Goal: Task Accomplishment & Management: Use online tool/utility

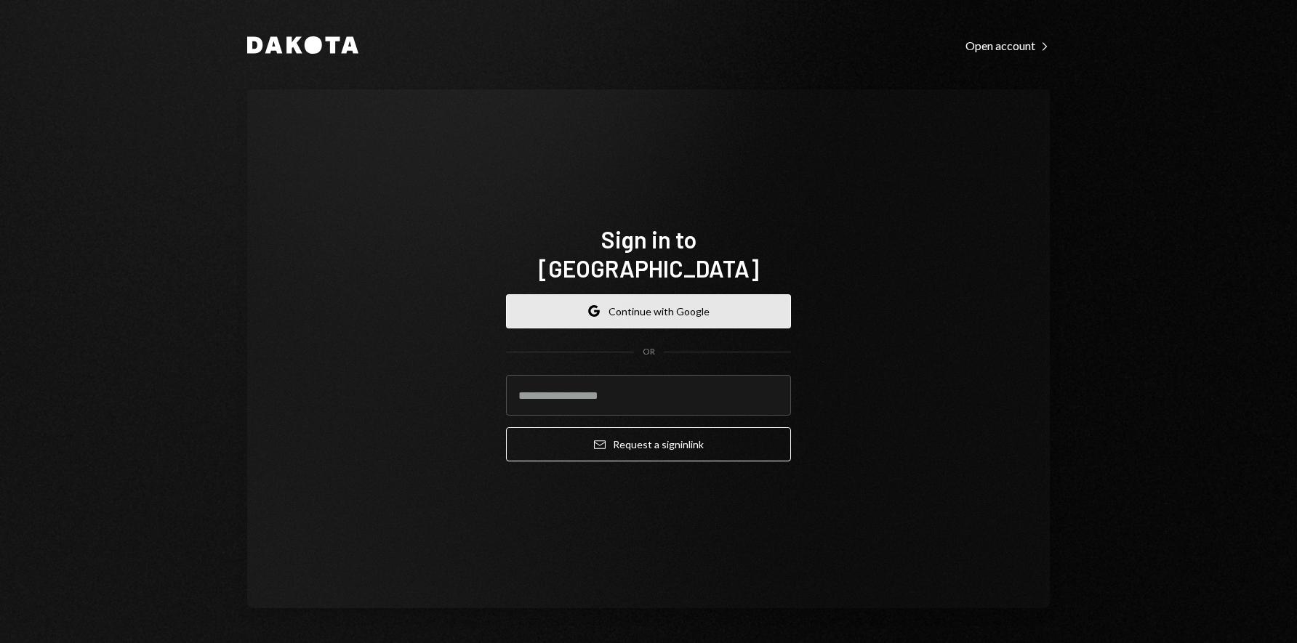
click at [651, 295] on button "Google Continue with Google" at bounding box center [648, 311] width 285 height 34
click at [478, 276] on div "Sign in to [GEOGRAPHIC_DATA] Google Continue with Google OR Email Request a sig…" at bounding box center [648, 348] width 803 height 519
click at [592, 305] on icon "Google" at bounding box center [594, 311] width 12 height 12
click at [607, 388] on input "email" at bounding box center [648, 395] width 285 height 41
type input "**********"
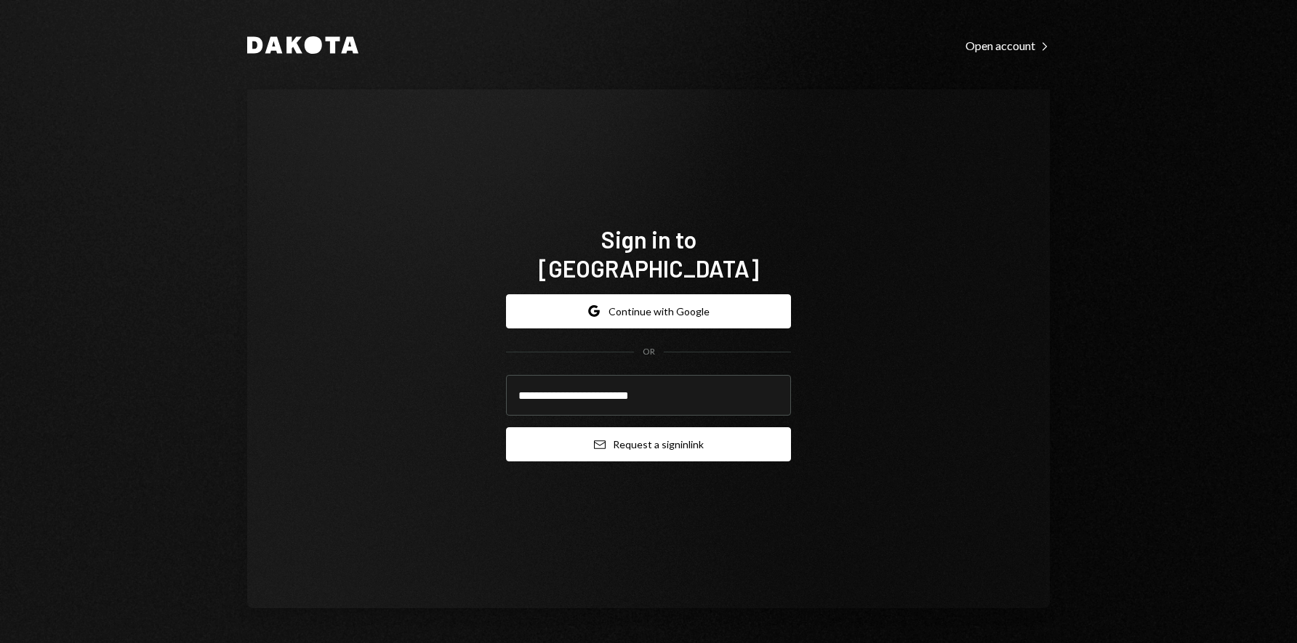
click at [638, 432] on button "Email Request a sign in link" at bounding box center [648, 445] width 285 height 34
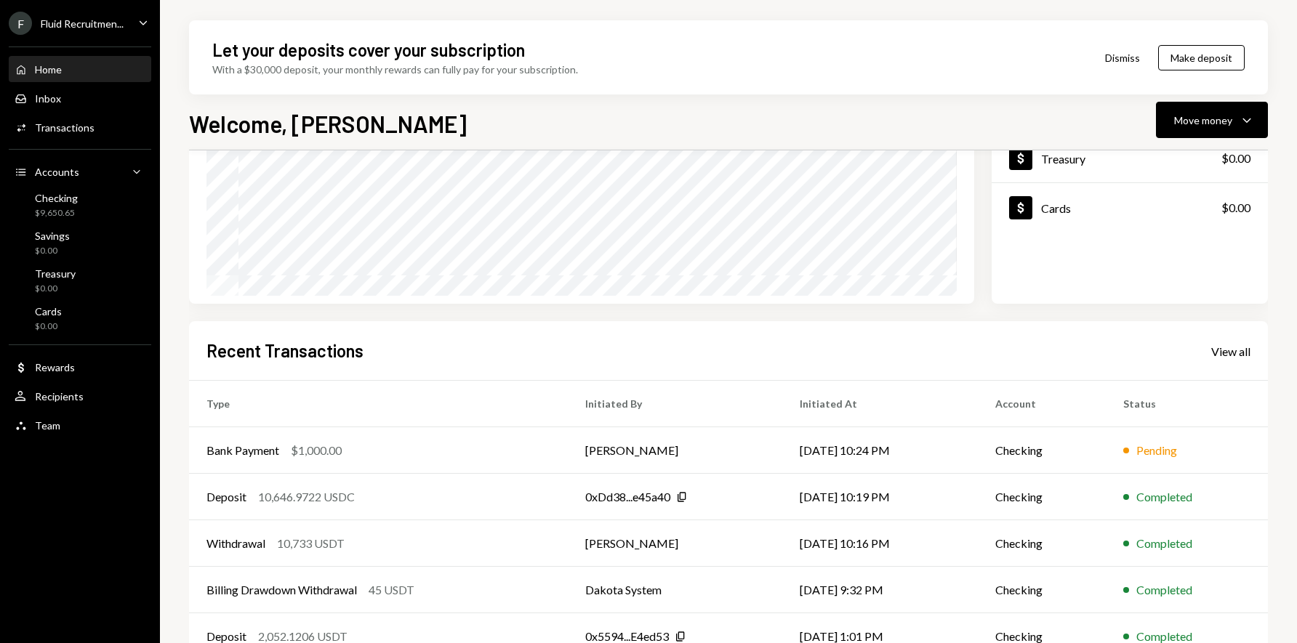
scroll to position [225, 0]
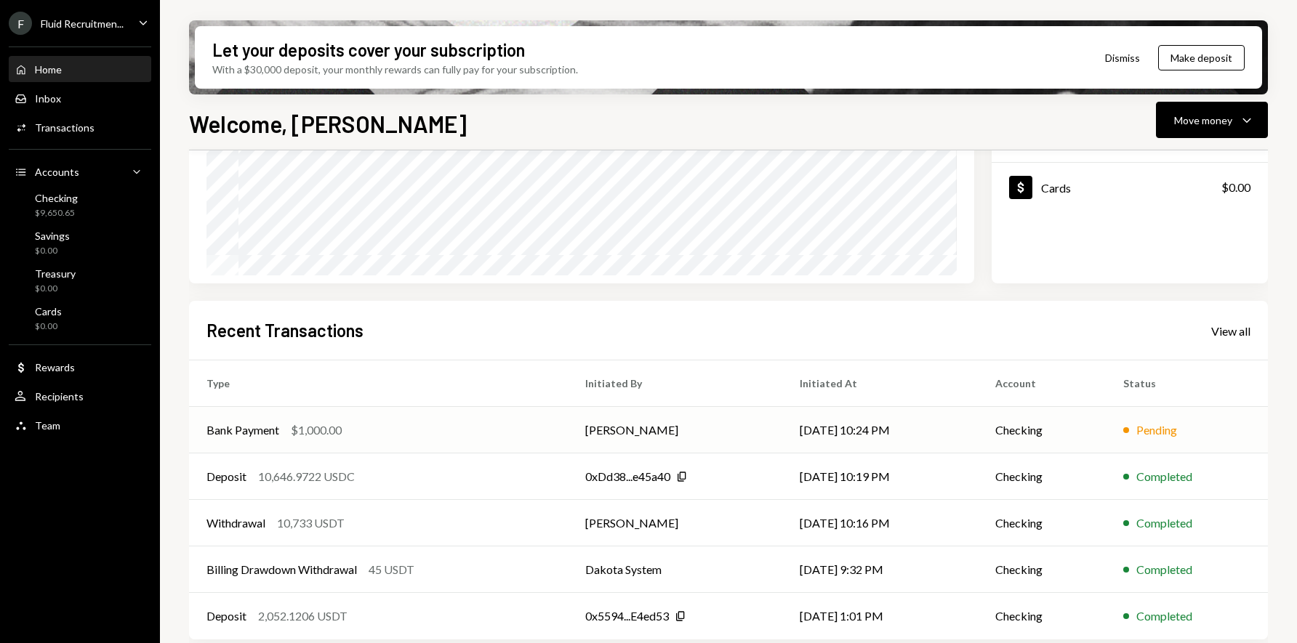
click at [1024, 428] on td "Checking" at bounding box center [1042, 430] width 128 height 47
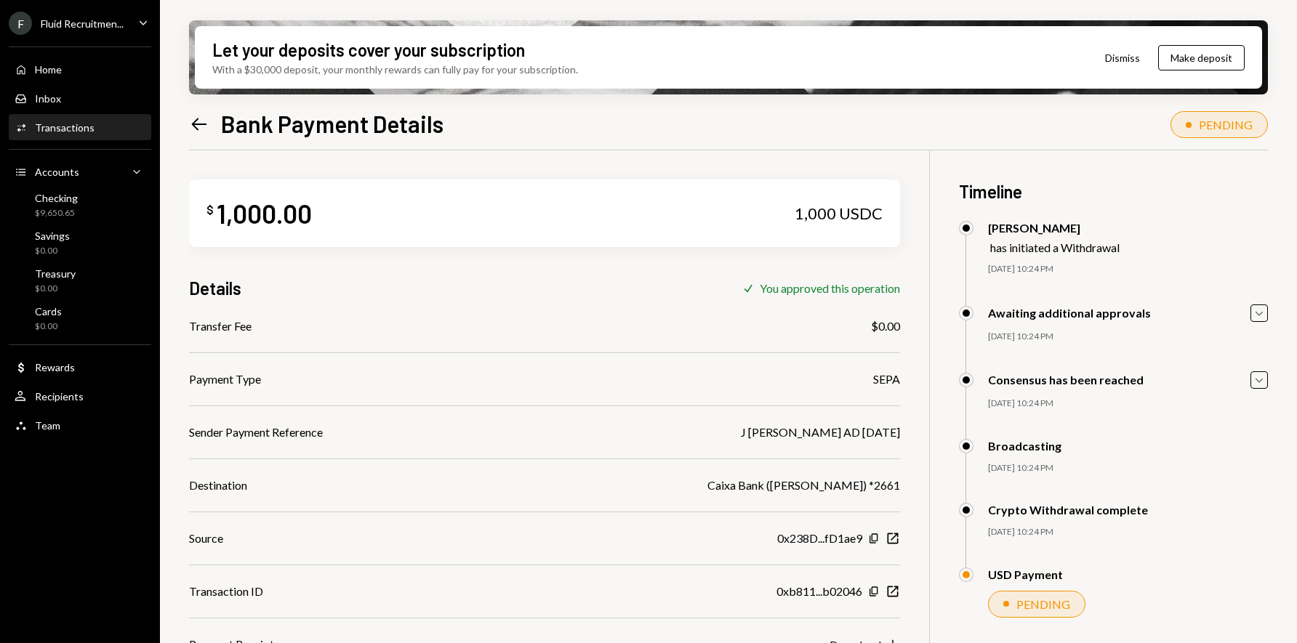
click at [203, 123] on icon at bounding box center [199, 124] width 15 height 12
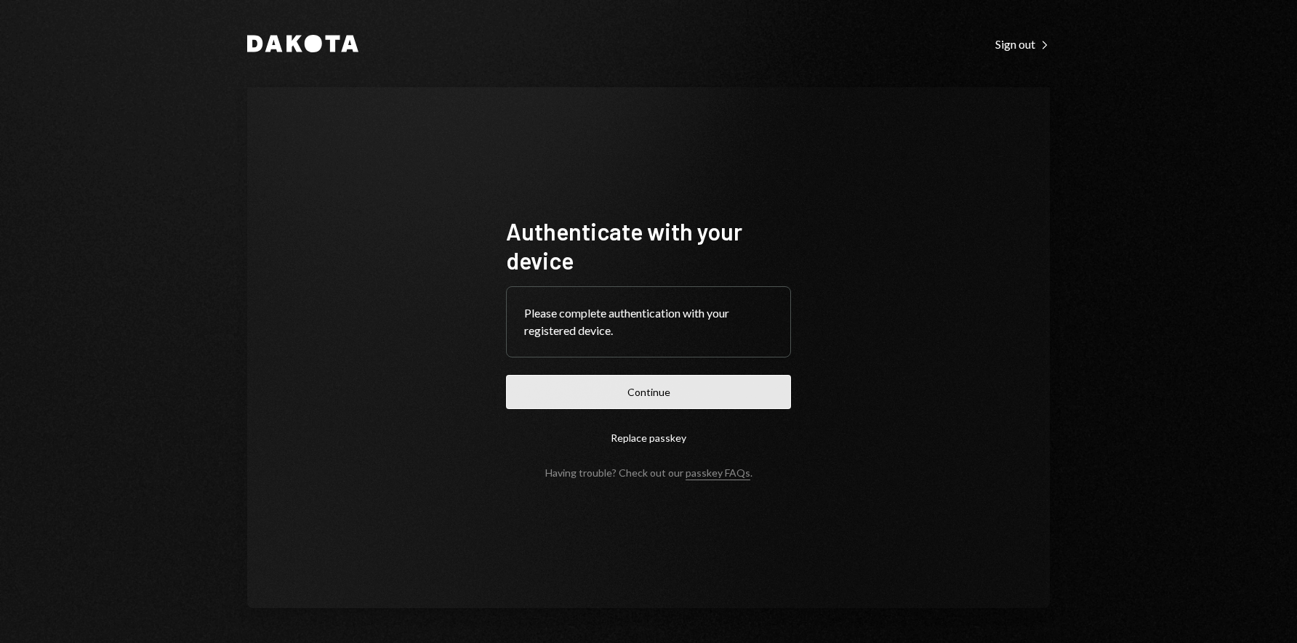
click at [681, 394] on button "Continue" at bounding box center [648, 392] width 285 height 34
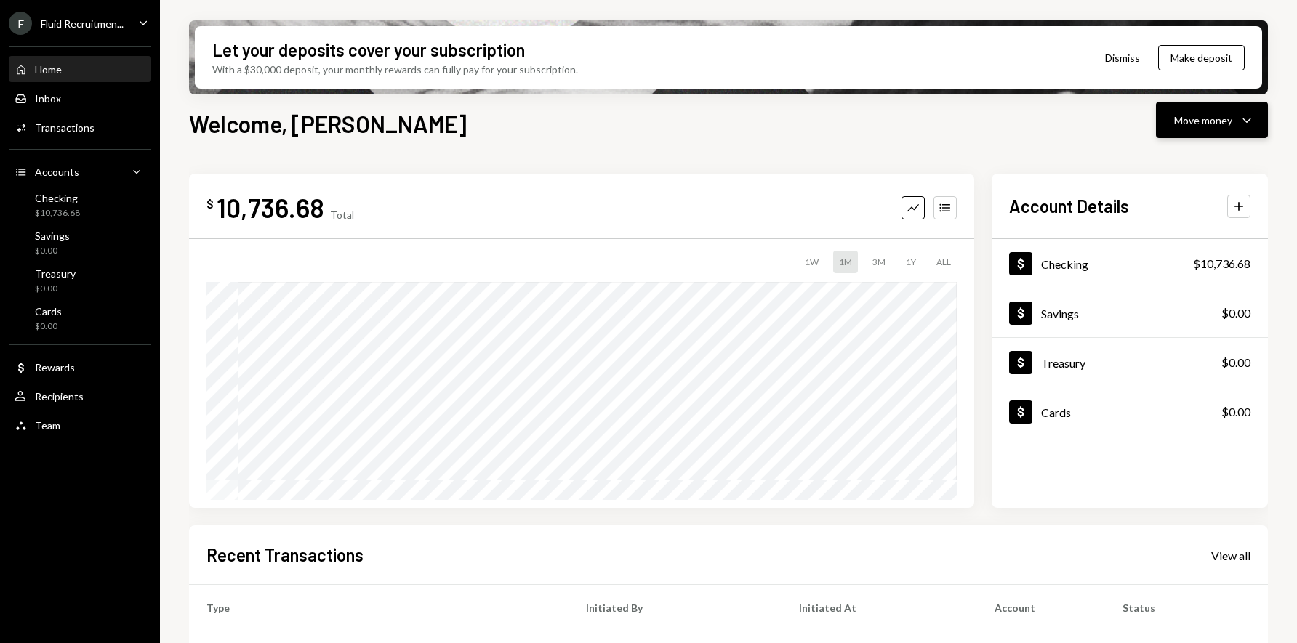
click at [1229, 117] on div "Move money" at bounding box center [1203, 120] width 58 height 15
click at [1166, 169] on div "Send" at bounding box center [1200, 163] width 106 height 15
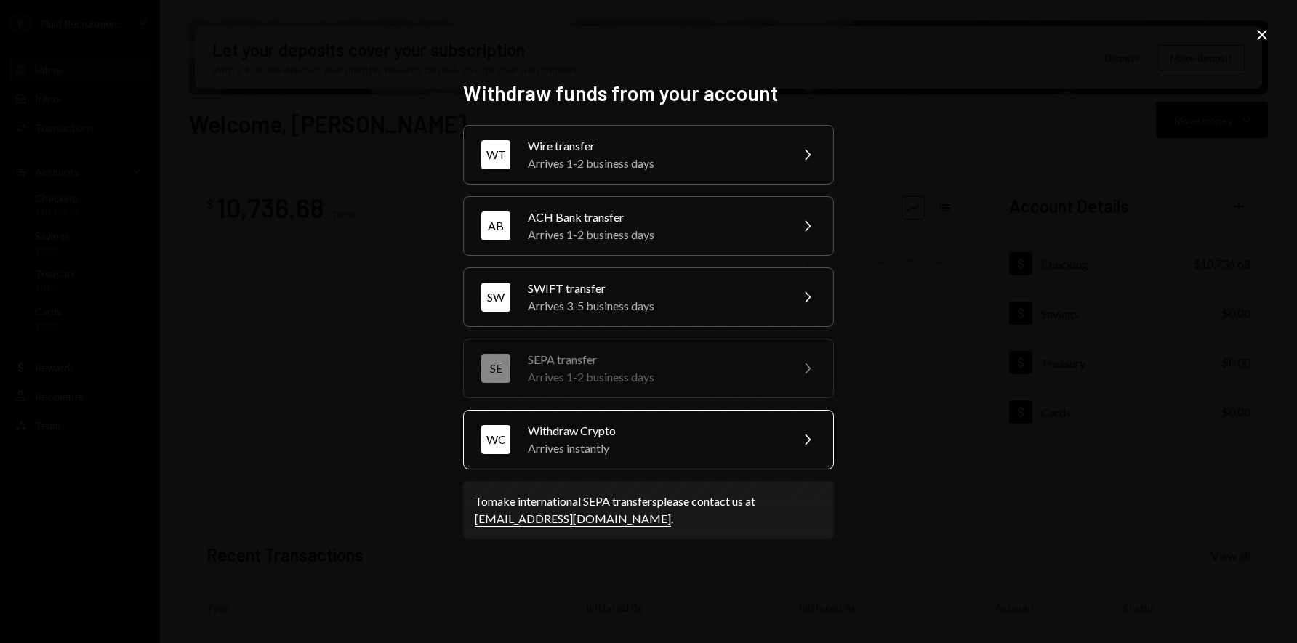
click at [600, 451] on div "Arrives instantly" at bounding box center [654, 448] width 253 height 17
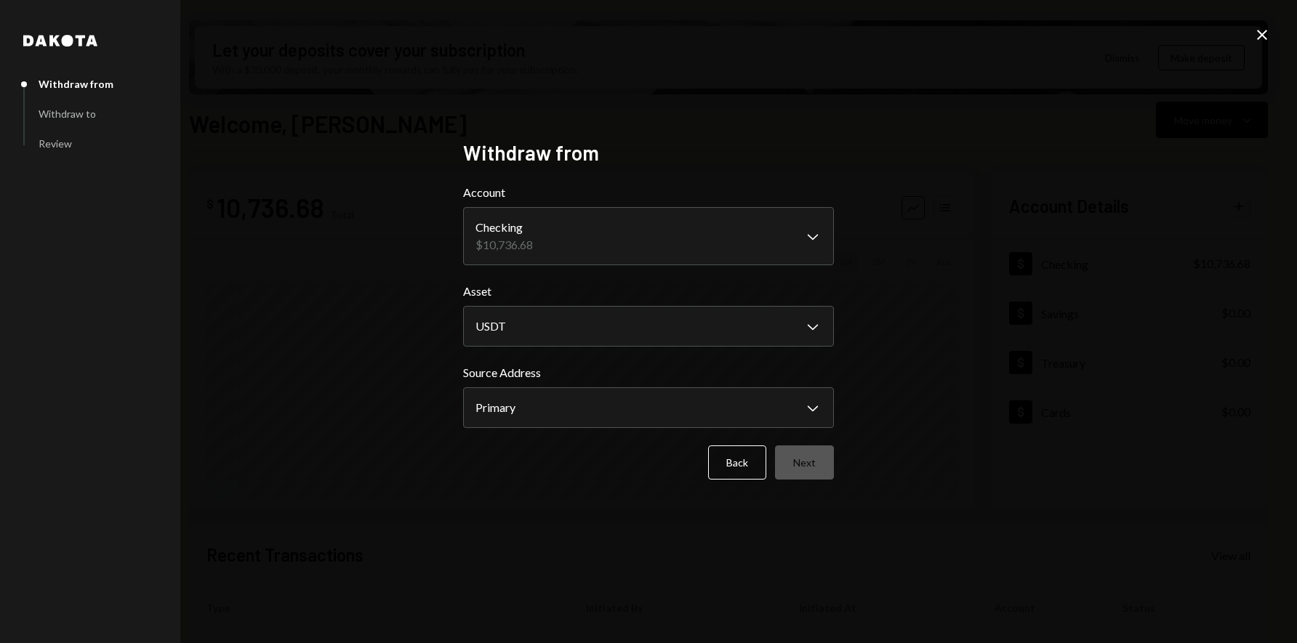
click at [590, 230] on body "F Fluid Recruitmen... Caret Down Home Home Inbox Inbox Activities Transactions …" at bounding box center [648, 321] width 1297 height 643
click at [812, 463] on button "Next" at bounding box center [804, 463] width 59 height 34
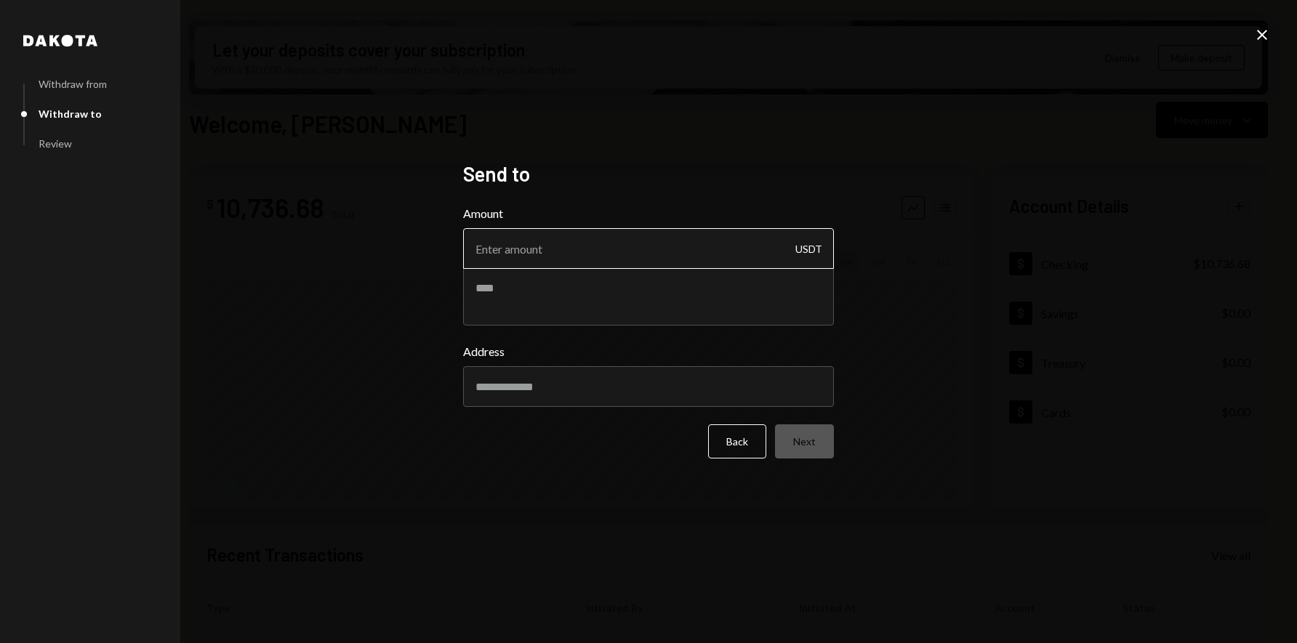
click at [567, 249] on input "Amount" at bounding box center [648, 248] width 371 height 41
click at [390, 288] on div "Dakota Withdraw from Withdraw to Review Send to Amount USDT Address Back Next C…" at bounding box center [648, 321] width 1297 height 643
click at [1263, 36] on icon at bounding box center [1262, 35] width 10 height 10
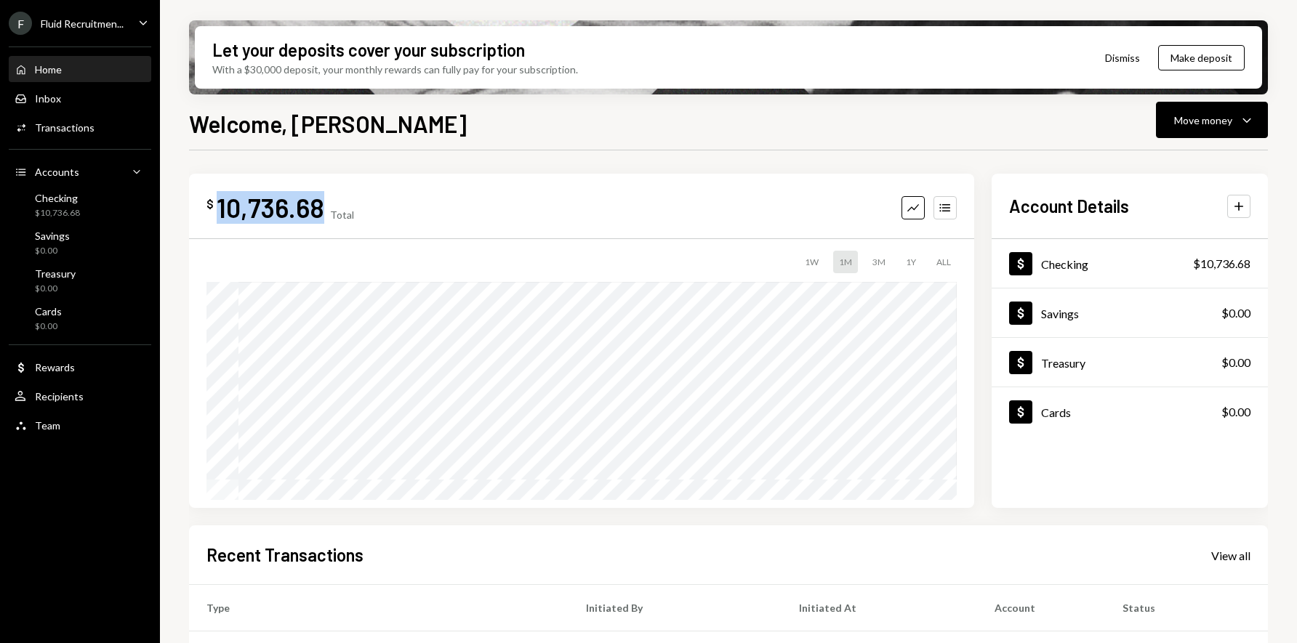
drag, startPoint x: 220, startPoint y: 210, endPoint x: 318, endPoint y: 211, distance: 98.9
click at [318, 211] on div "10,736.68" at bounding box center [271, 207] width 108 height 33
copy div "10,736.68"
click at [1202, 123] on div "Move money" at bounding box center [1203, 120] width 58 height 15
click at [1165, 162] on div "Send" at bounding box center [1200, 163] width 106 height 15
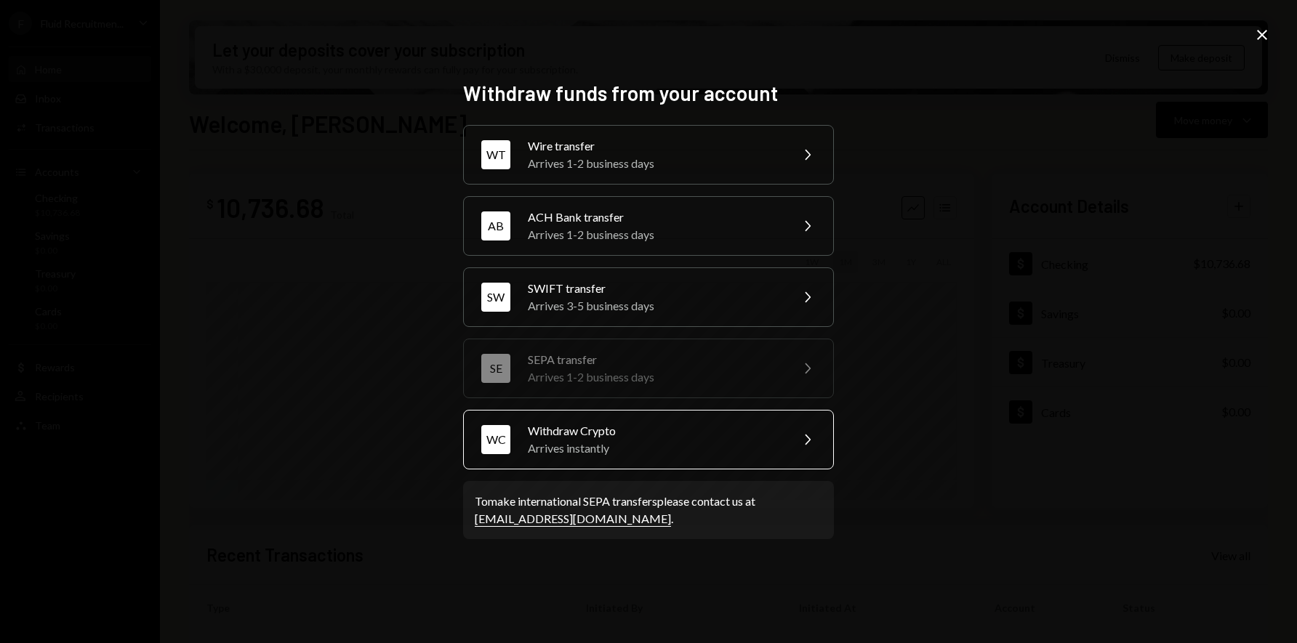
click at [568, 443] on div "Arrives instantly" at bounding box center [654, 448] width 253 height 17
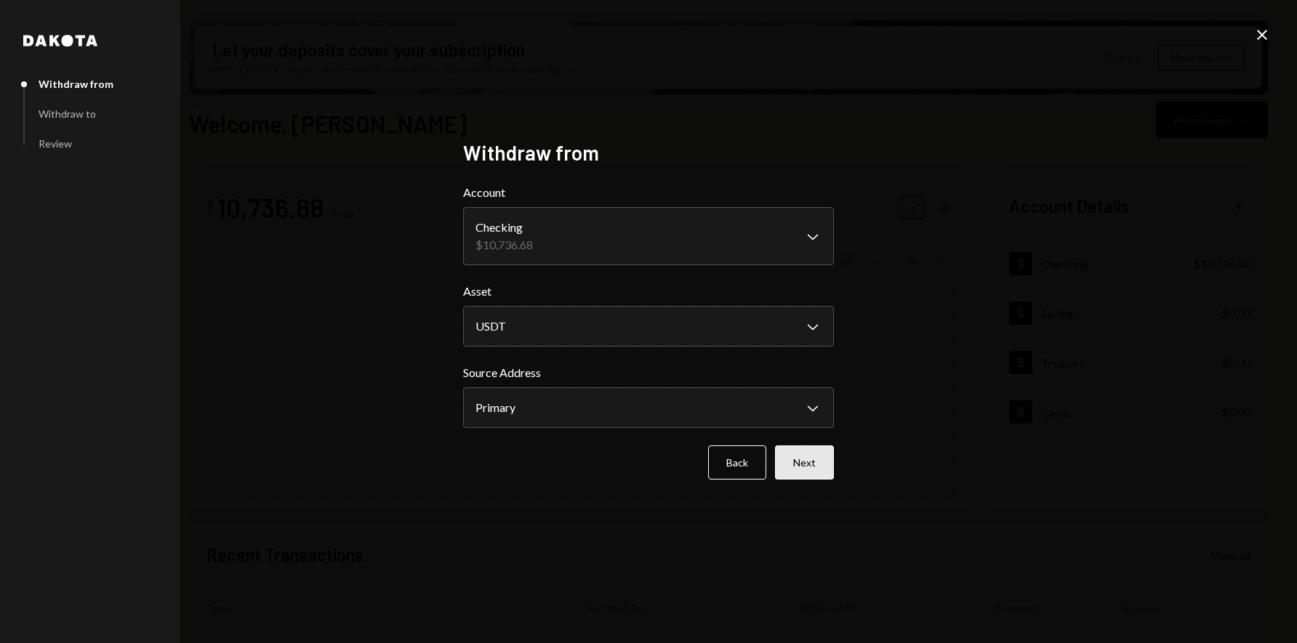
click at [820, 467] on button "Next" at bounding box center [804, 463] width 59 height 34
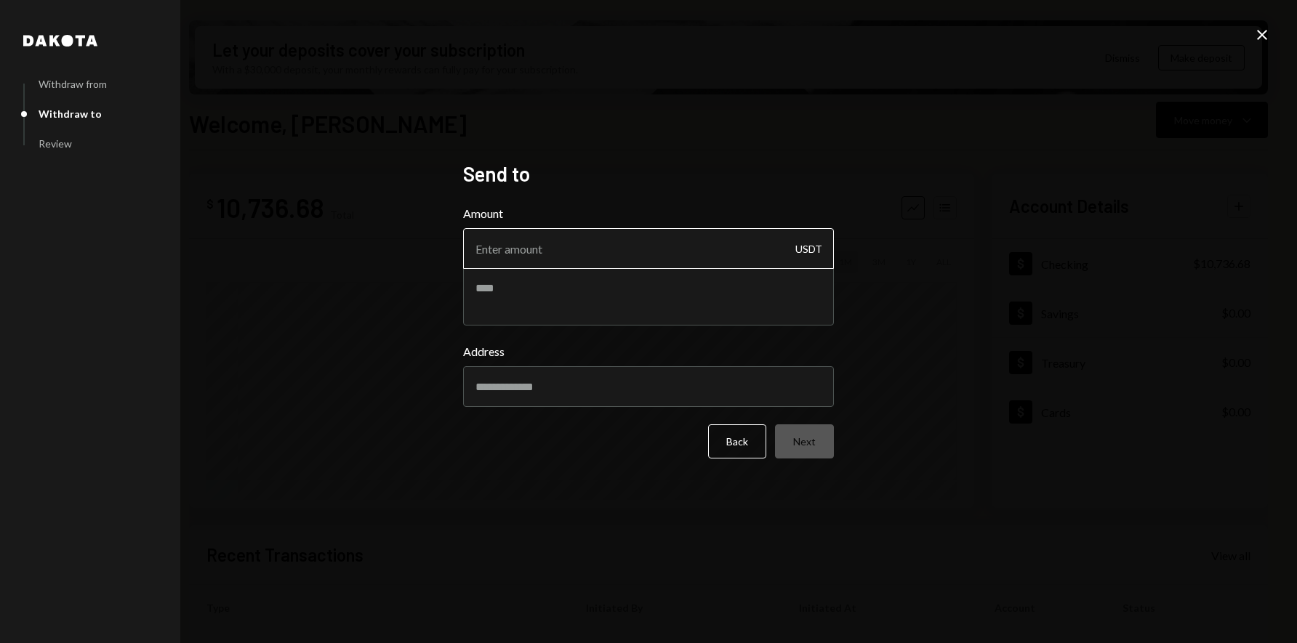
click at [522, 253] on input "Amount" at bounding box center [648, 248] width 371 height 41
paste input "10736.68"
drag, startPoint x: 509, startPoint y: 337, endPoint x: 578, endPoint y: 282, distance: 88.5
click at [578, 282] on form "Amount 10736.68 USDT Address Back Next" at bounding box center [648, 332] width 371 height 254
type input "10733"
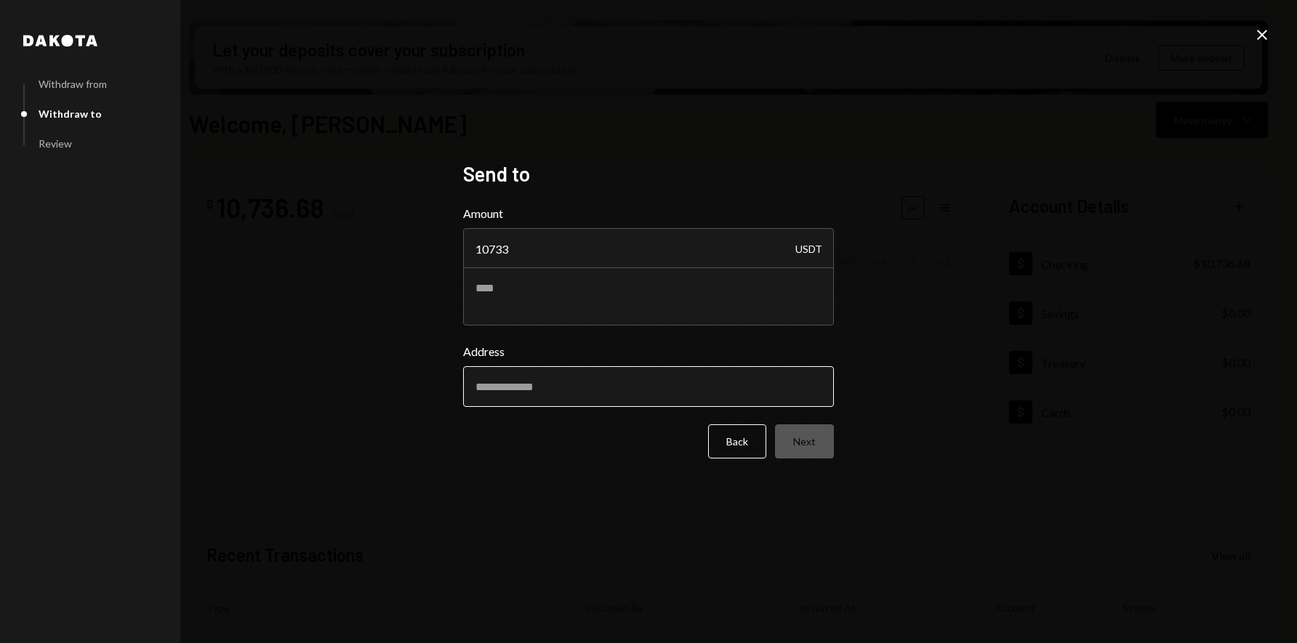
click at [533, 389] on input "Address" at bounding box center [648, 386] width 371 height 41
paste input "**********"
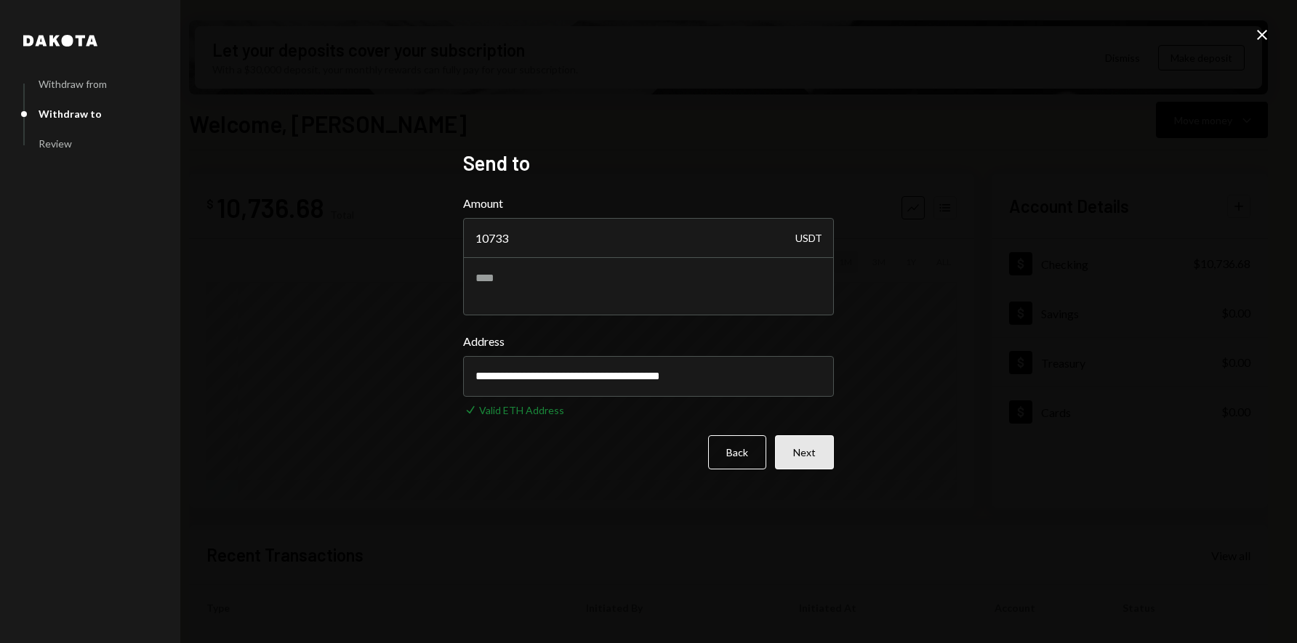
type input "**********"
click at [815, 455] on button "Next" at bounding box center [804, 453] width 59 height 34
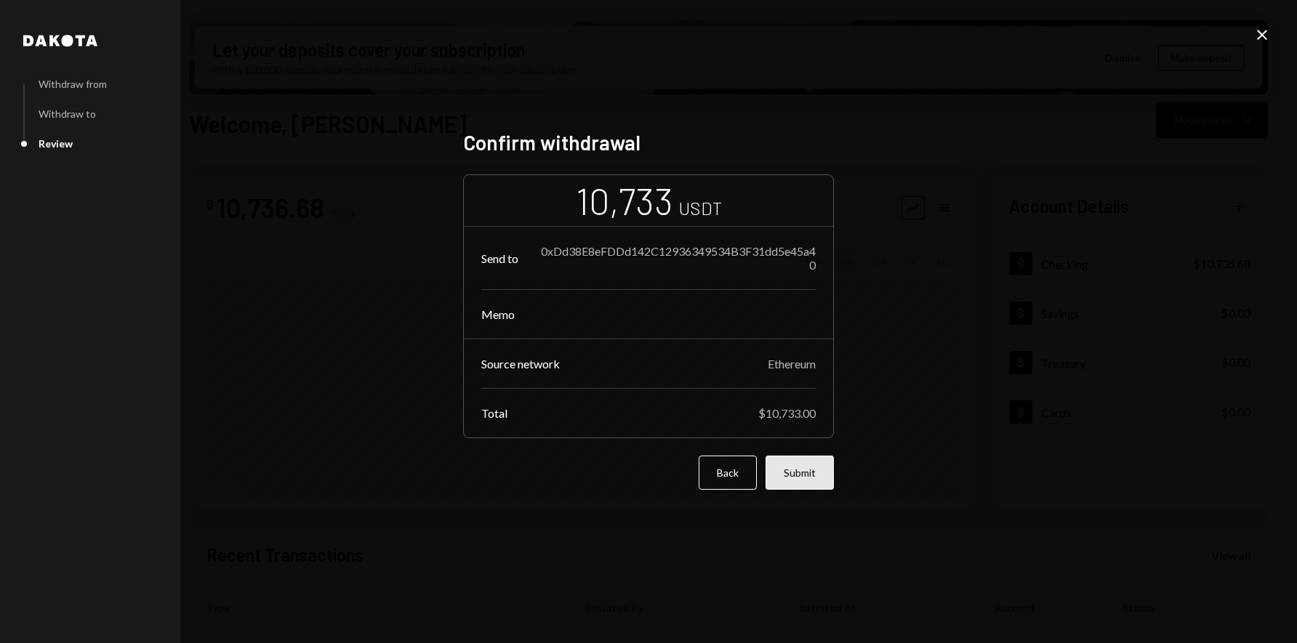
click at [800, 479] on button "Submit" at bounding box center [800, 473] width 68 height 34
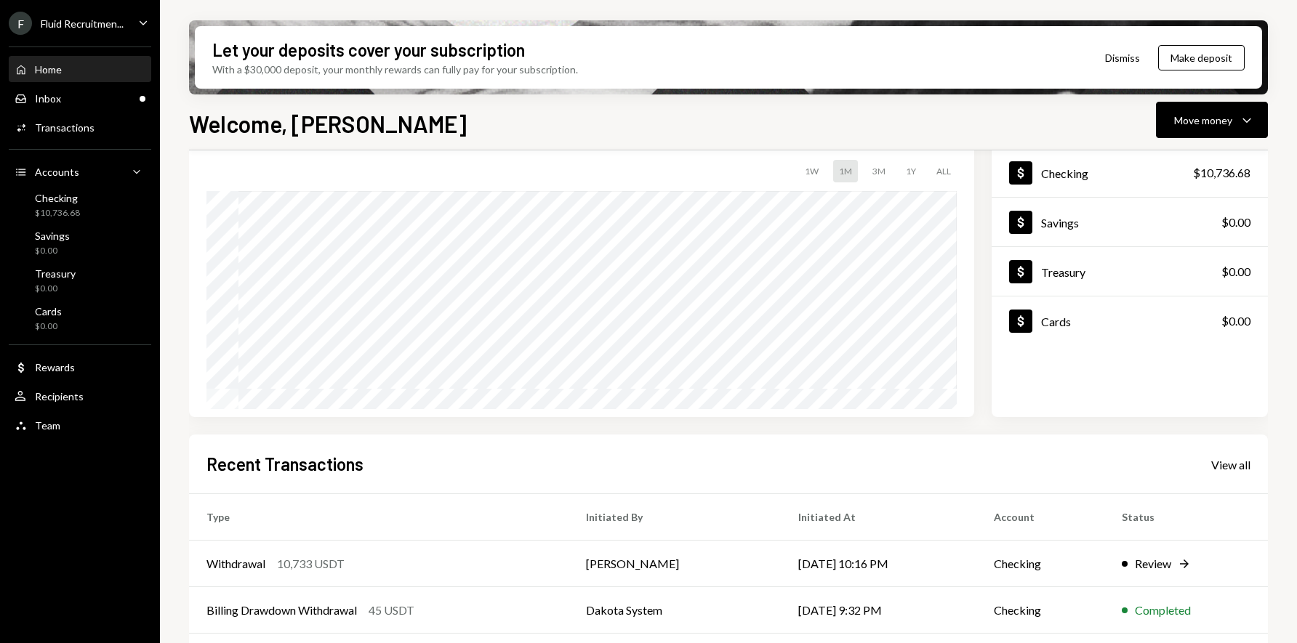
scroll to position [101, 0]
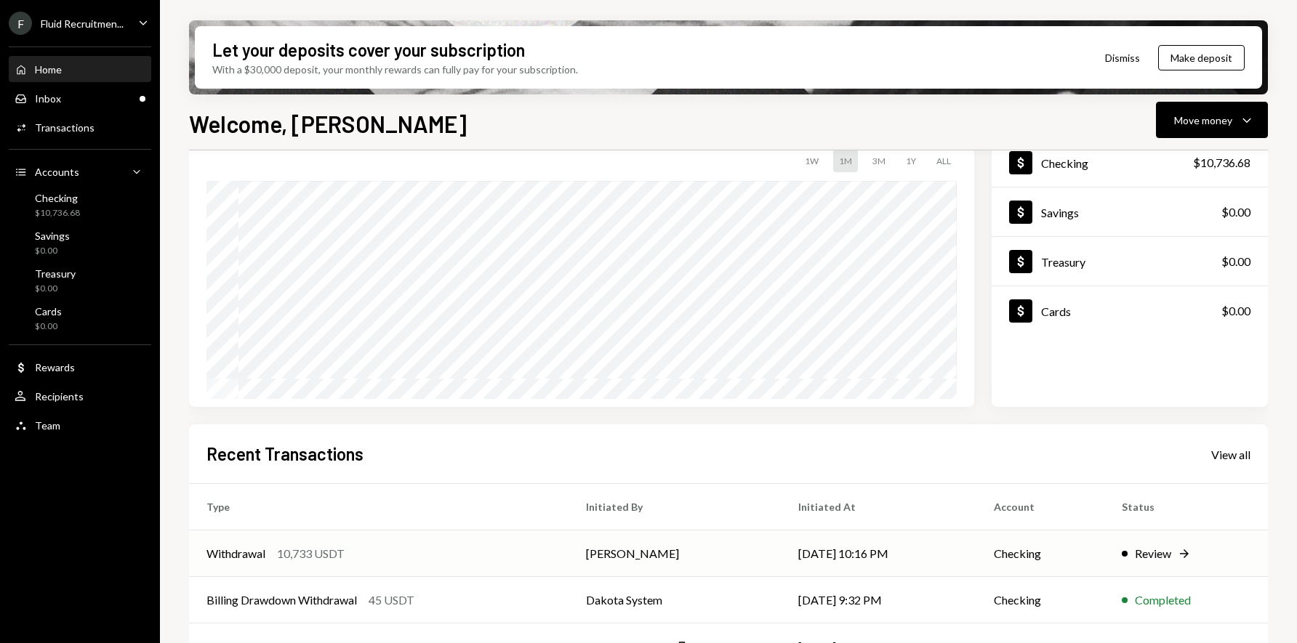
click at [1163, 559] on div "Review" at bounding box center [1153, 553] width 36 height 17
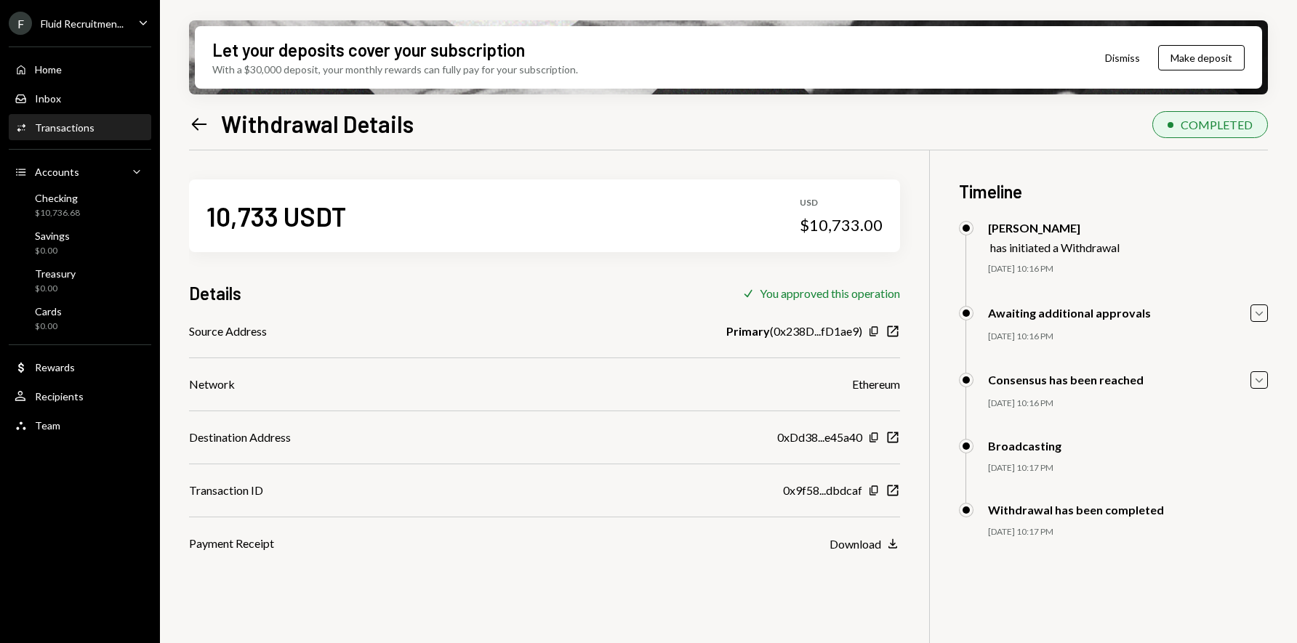
click at [199, 122] on icon "Left Arrow" at bounding box center [199, 124] width 20 height 20
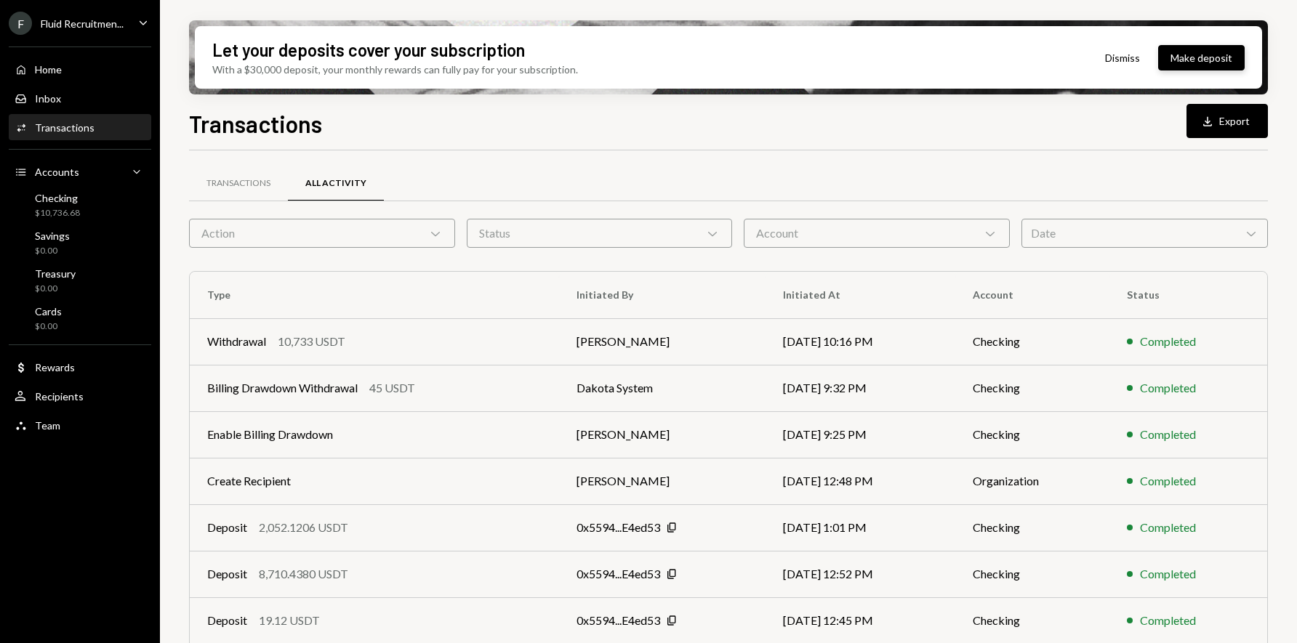
click at [1211, 55] on button "Make deposit" at bounding box center [1201, 57] width 87 height 25
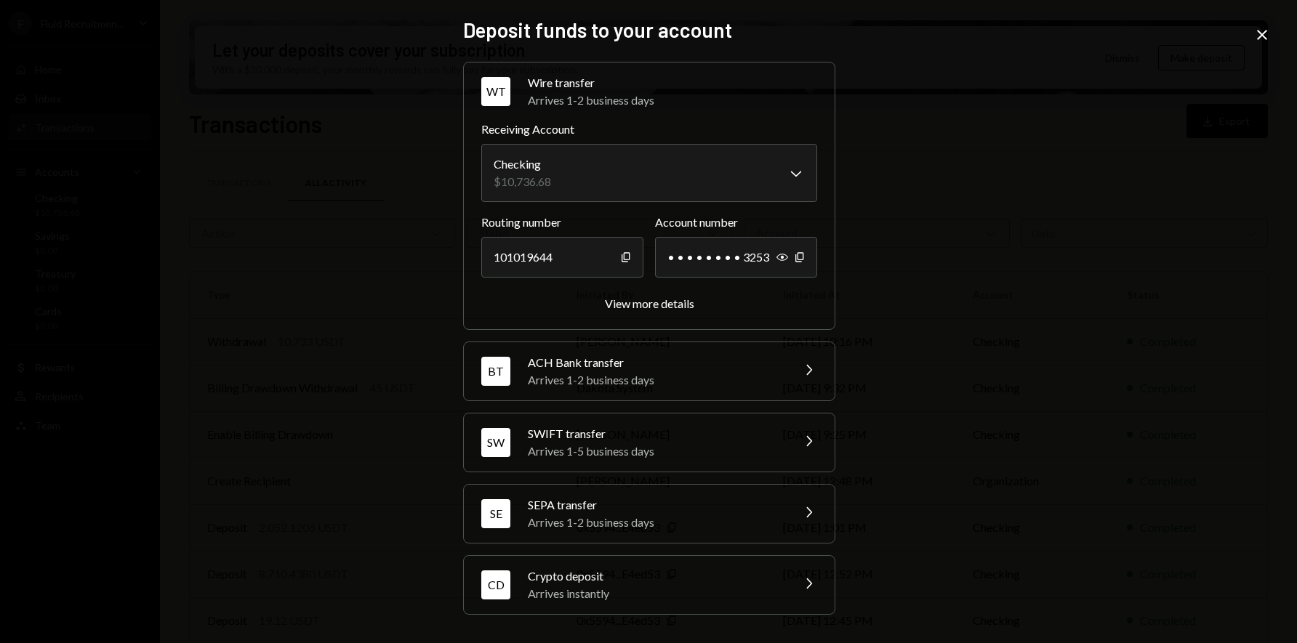
click at [568, 584] on div "Crypto deposit" at bounding box center [655, 576] width 254 height 17
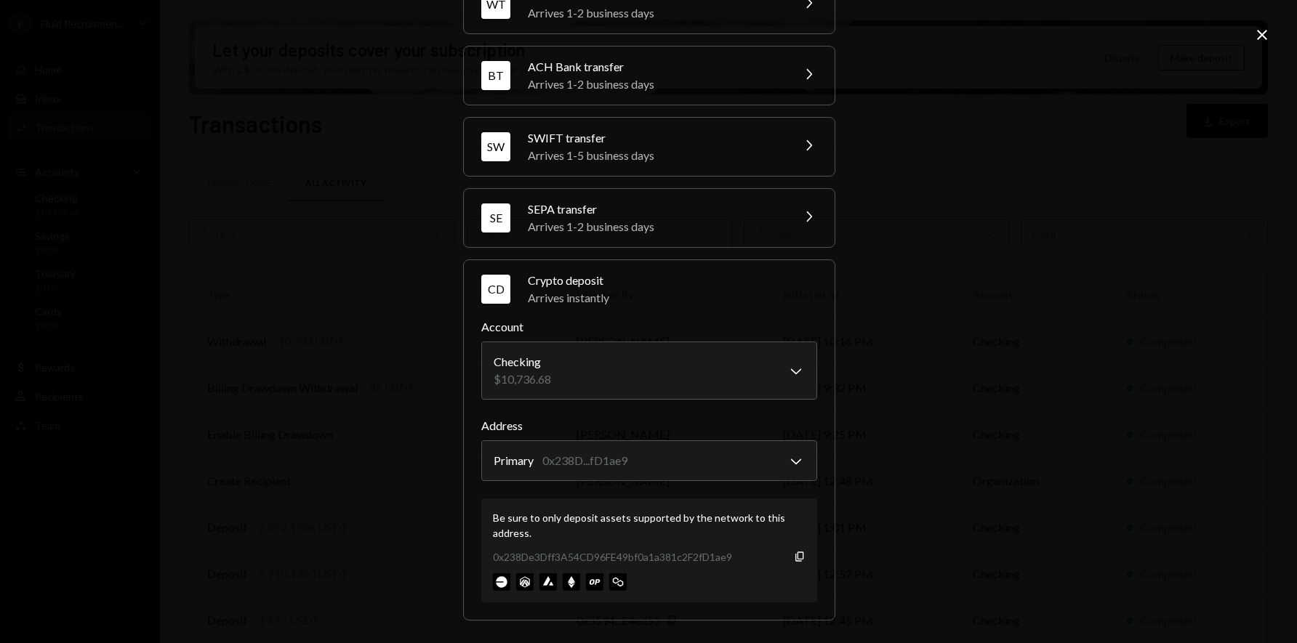
scroll to position [86, 0]
click at [798, 558] on icon "Copy" at bounding box center [800, 559] width 12 height 12
click at [1264, 37] on icon at bounding box center [1262, 35] width 10 height 10
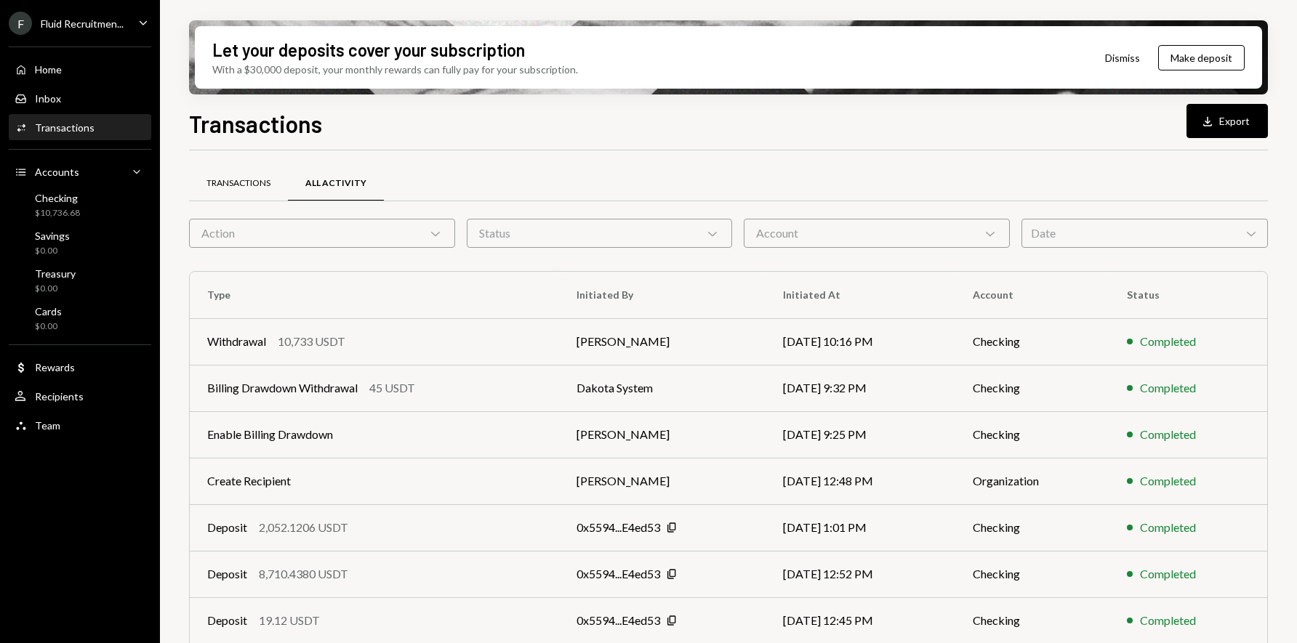
click at [244, 188] on div "Transactions" at bounding box center [238, 183] width 64 height 12
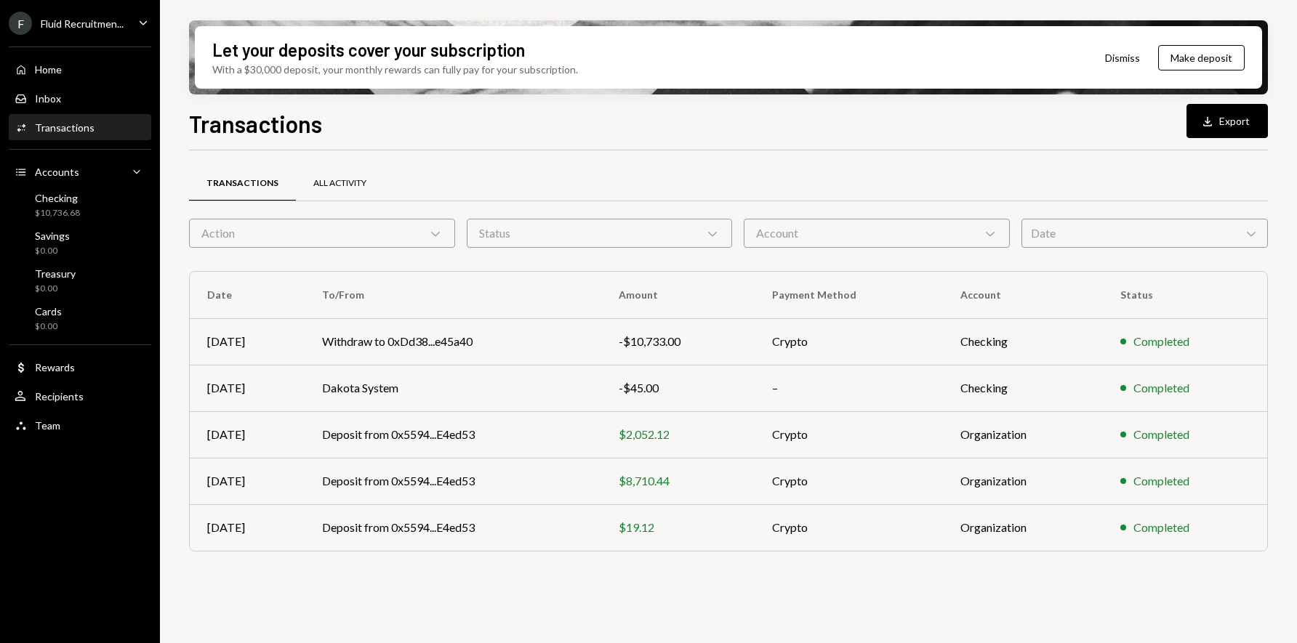
click at [347, 185] on div "All Activity" at bounding box center [339, 183] width 53 height 12
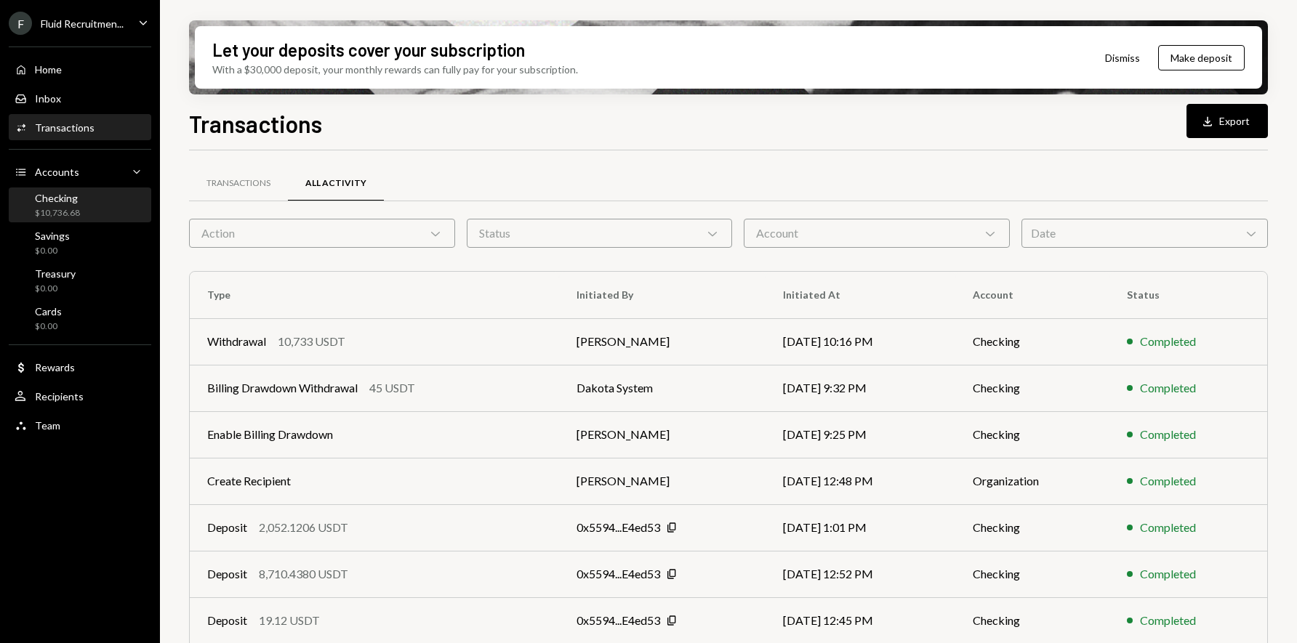
click at [65, 205] on div "Checking $10,736.68" at bounding box center [57, 206] width 45 height 28
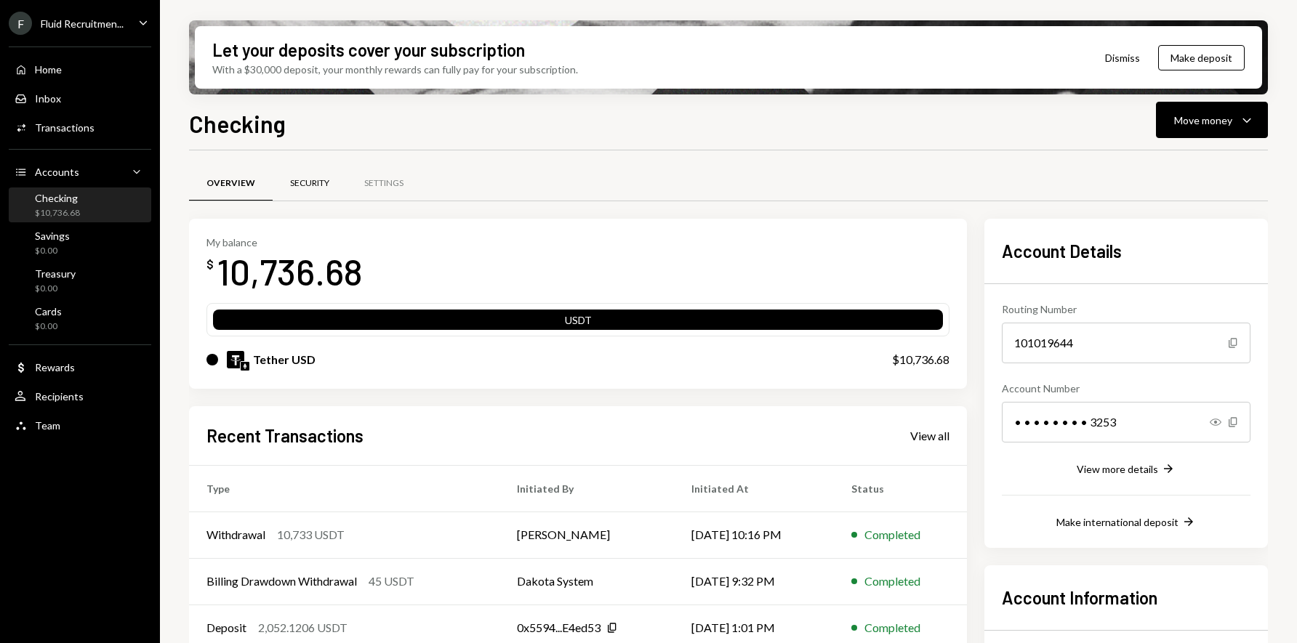
click at [329, 183] on div "Security" at bounding box center [310, 184] width 74 height 35
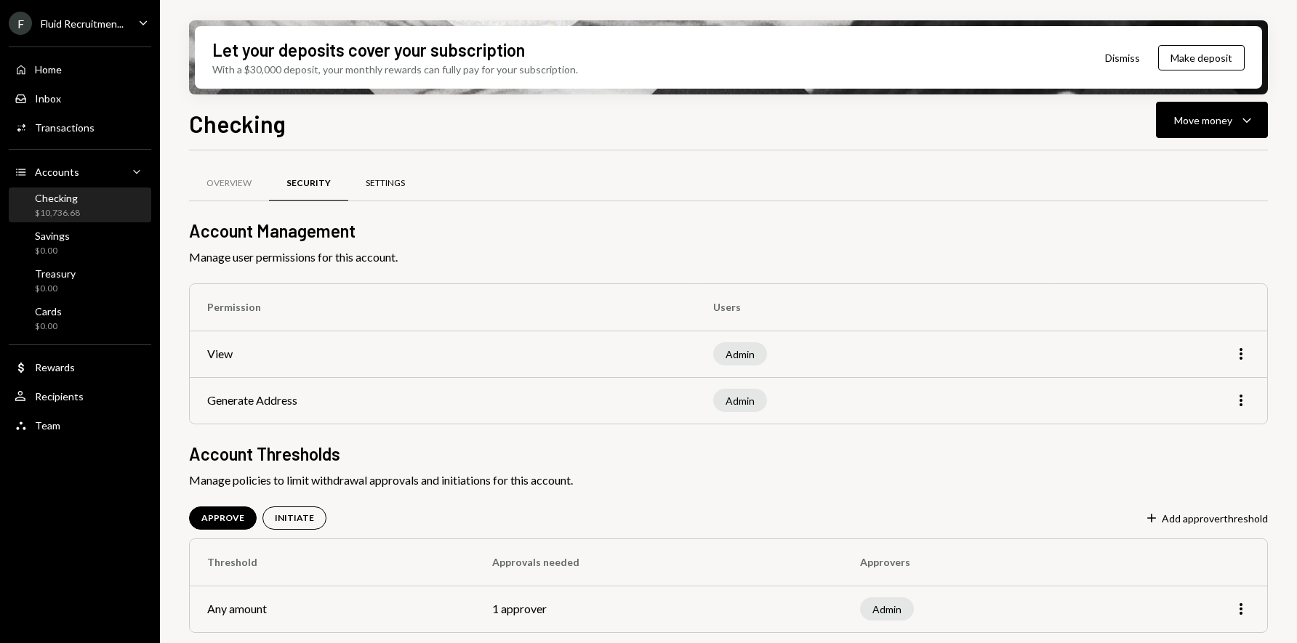
click at [388, 178] on div "Settings" at bounding box center [385, 183] width 39 height 12
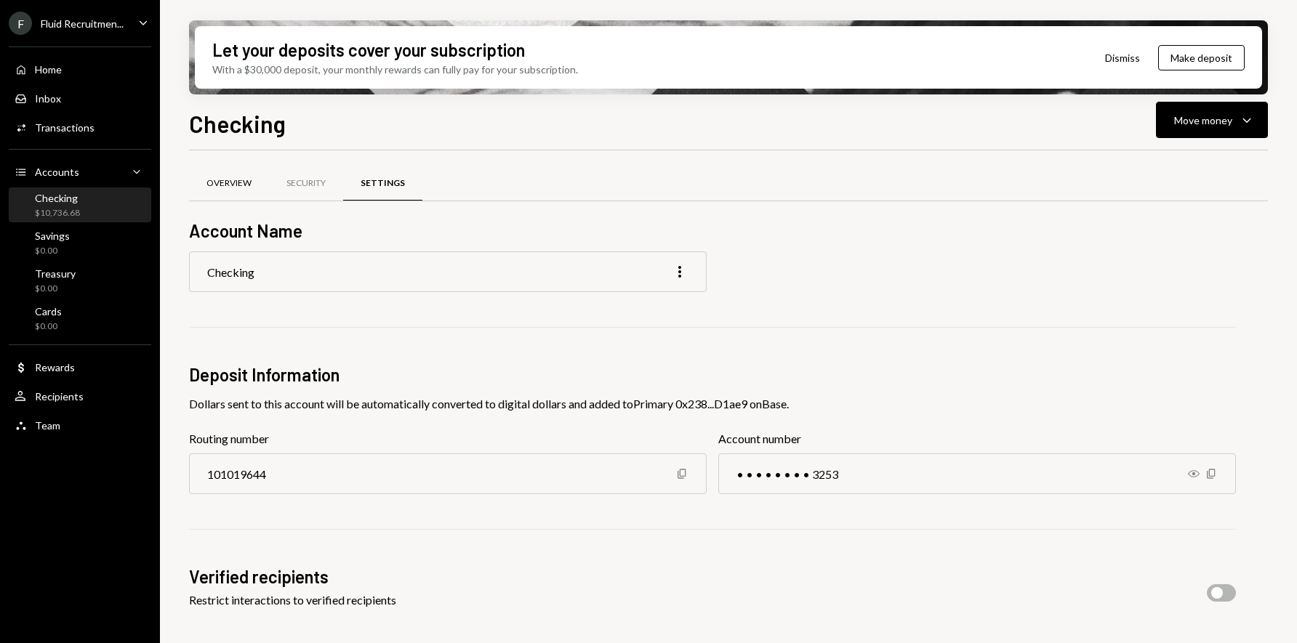
click at [233, 182] on div "Overview" at bounding box center [228, 183] width 45 height 12
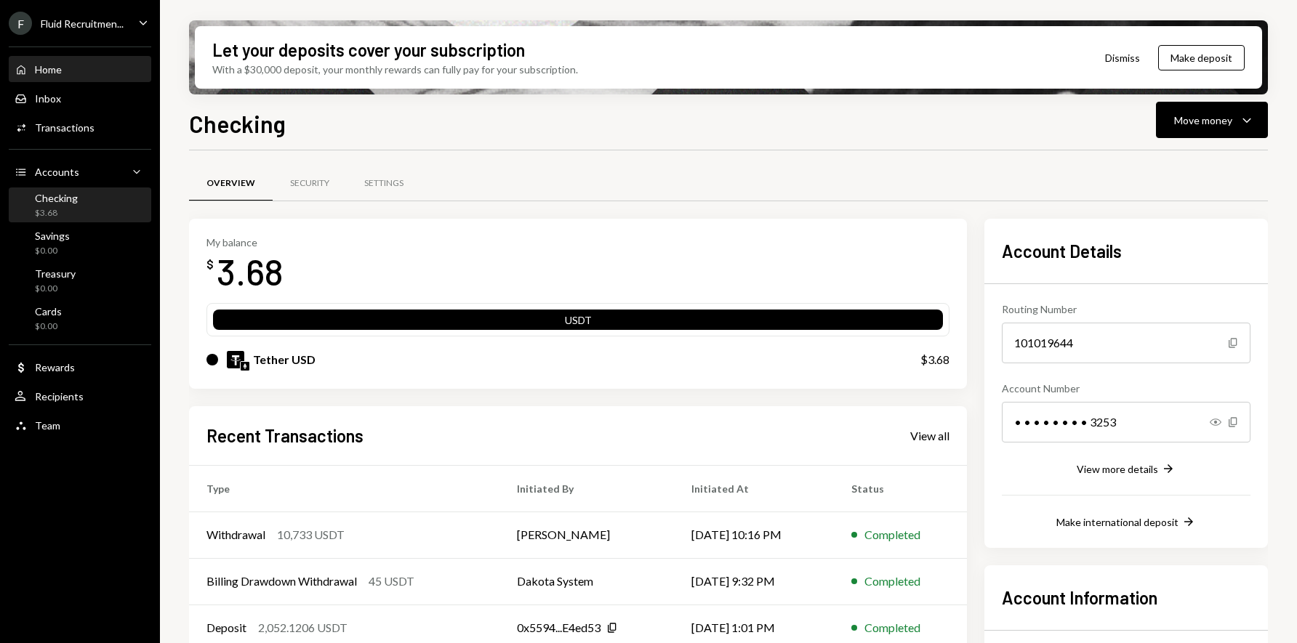
click at [67, 74] on div "Home Home" at bounding box center [80, 69] width 131 height 13
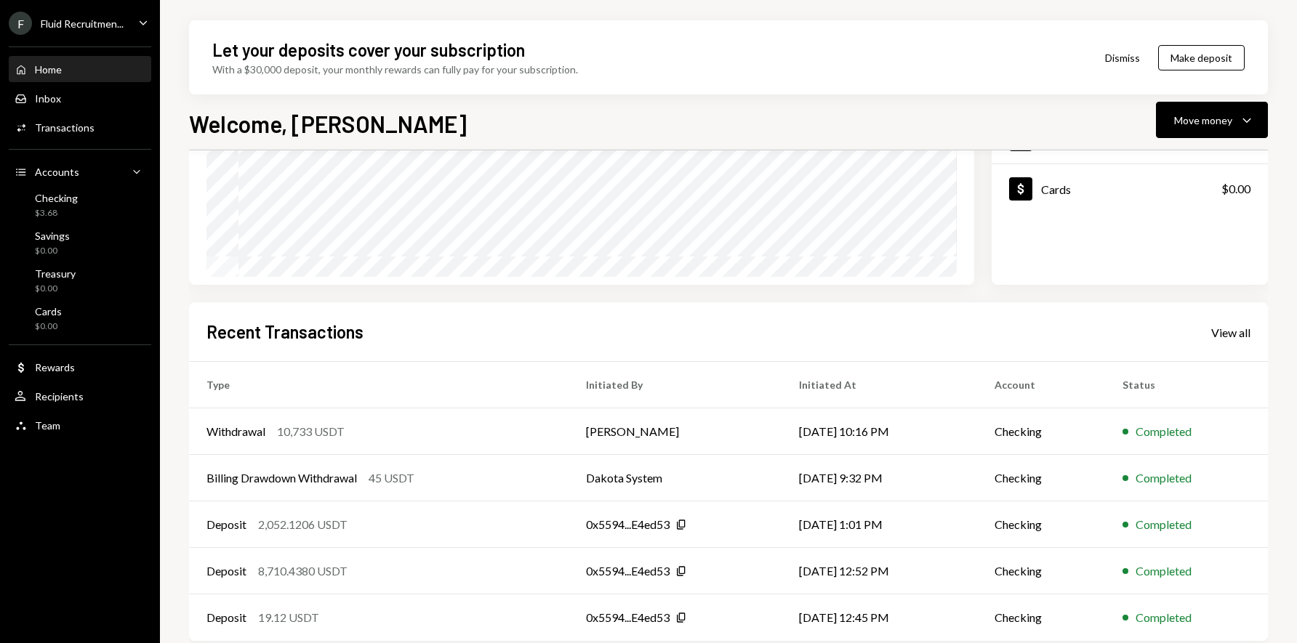
scroll to position [232, 0]
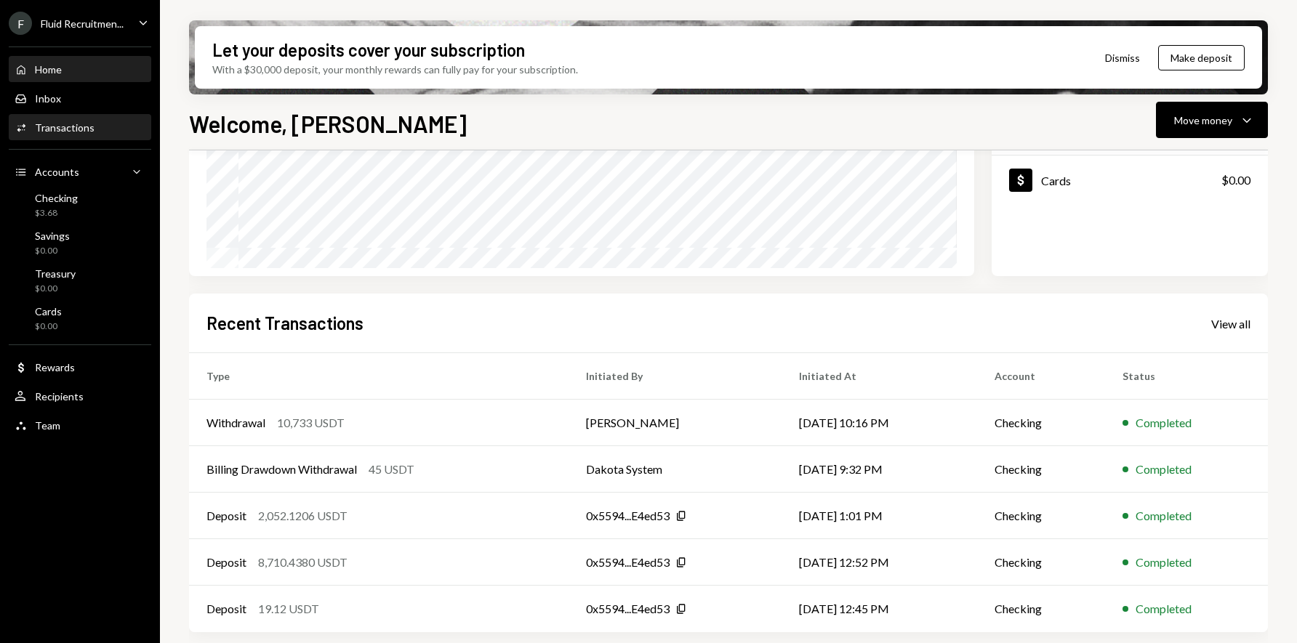
click at [83, 122] on div "Transactions" at bounding box center [65, 127] width 60 height 12
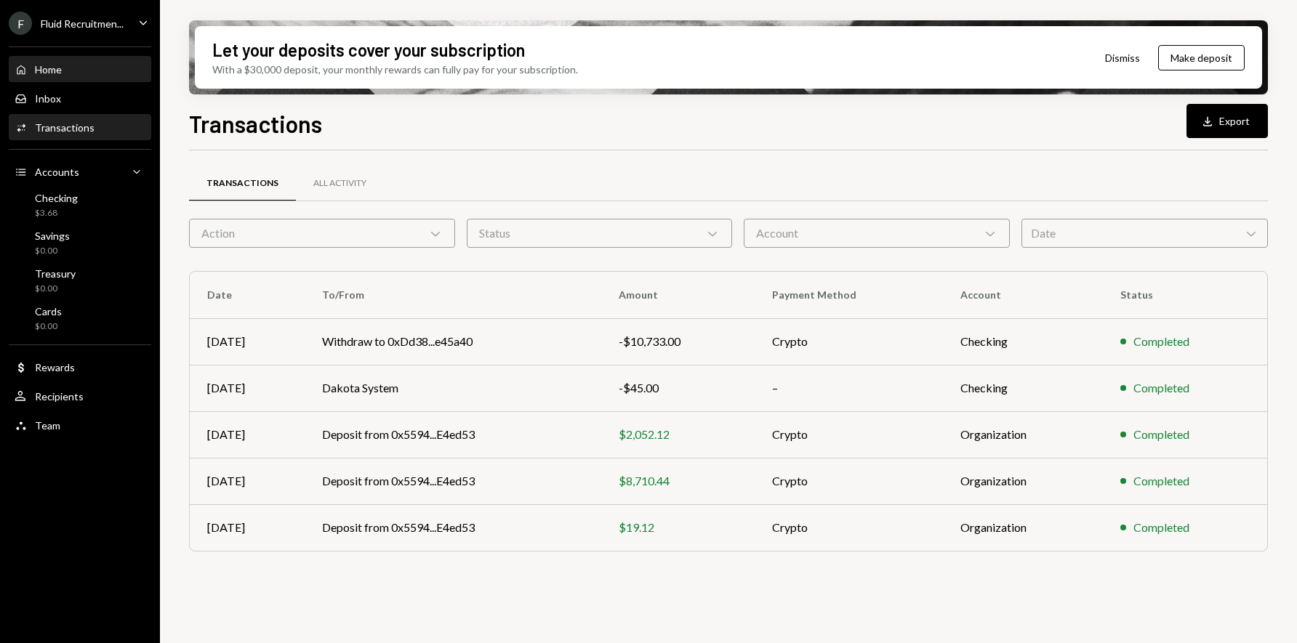
click at [50, 73] on div "Home" at bounding box center [48, 69] width 27 height 12
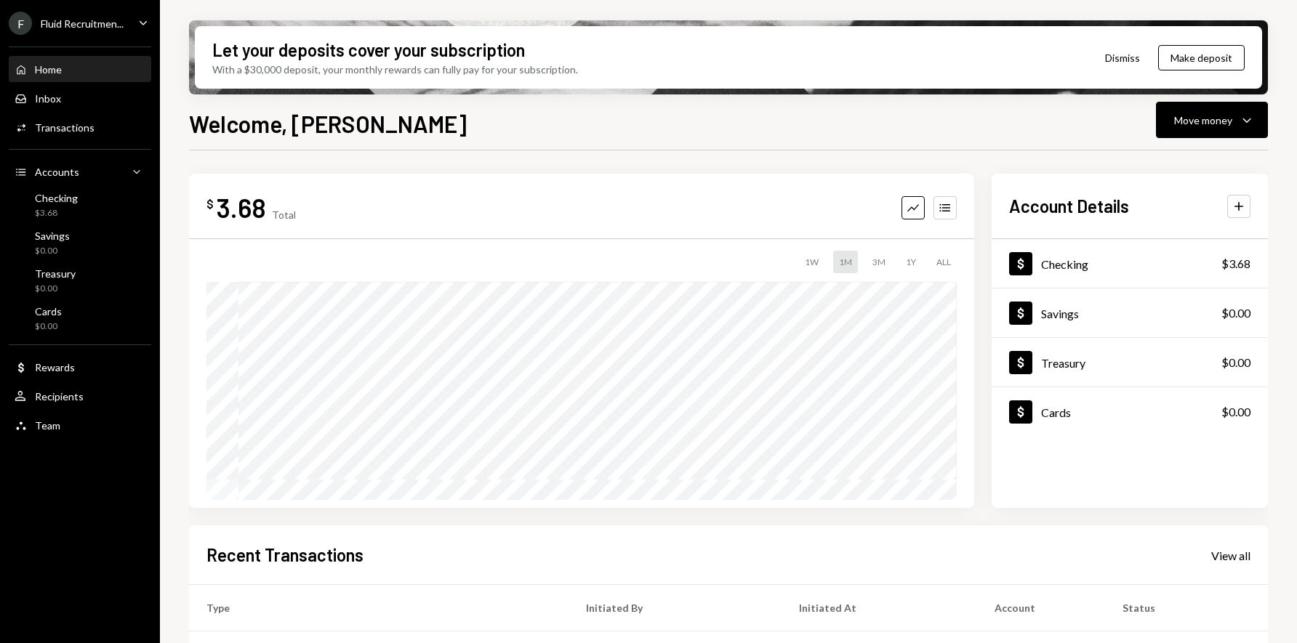
click at [53, 68] on div "Home" at bounding box center [48, 69] width 27 height 12
click at [65, 127] on div "Transactions" at bounding box center [65, 127] width 60 height 12
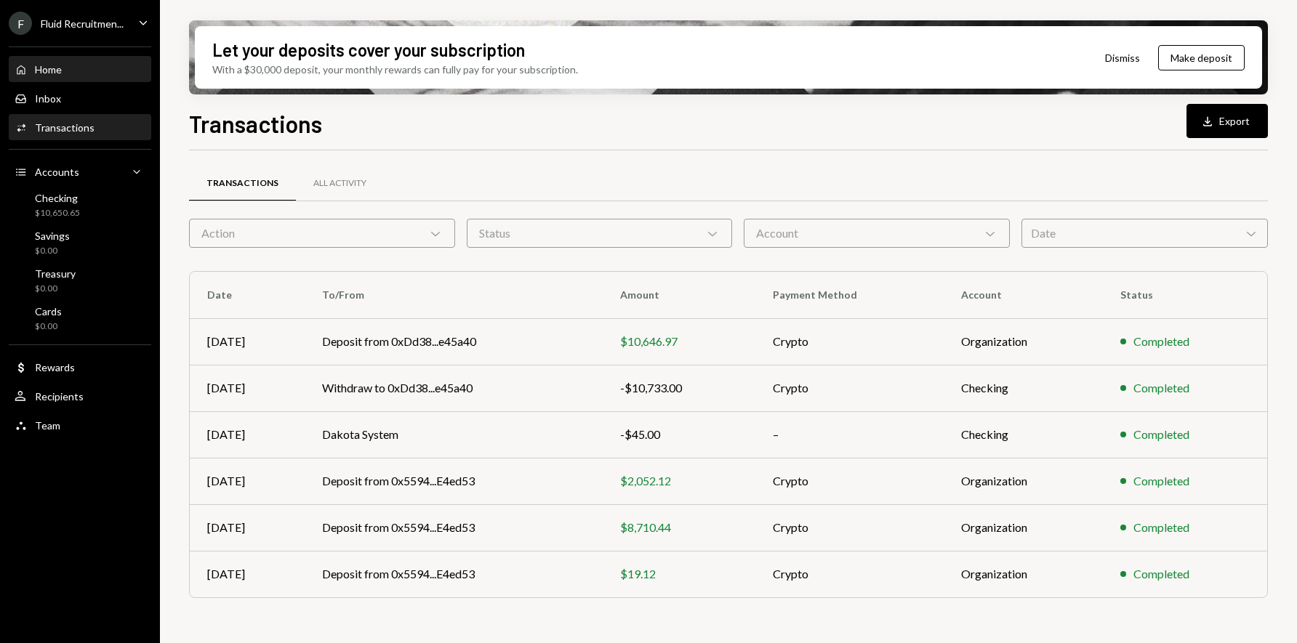
click at [60, 71] on div "Home" at bounding box center [48, 69] width 27 height 12
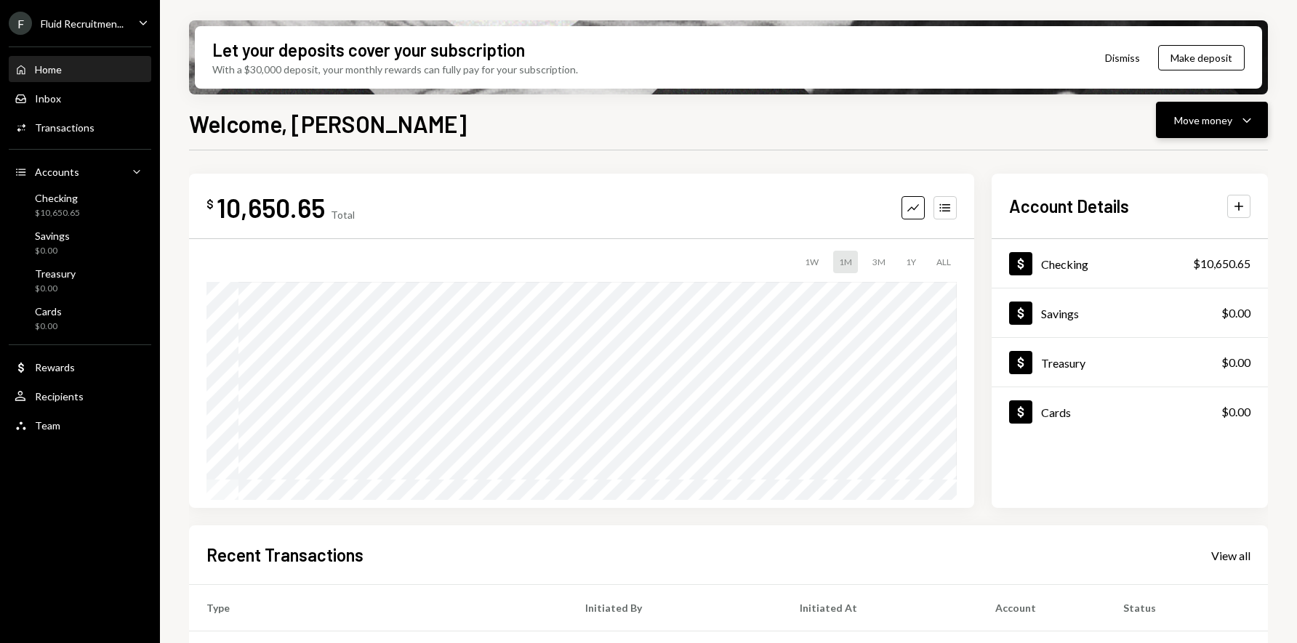
click at [1216, 119] on div "Move money" at bounding box center [1203, 120] width 58 height 15
click at [1175, 169] on div "Send" at bounding box center [1200, 163] width 106 height 15
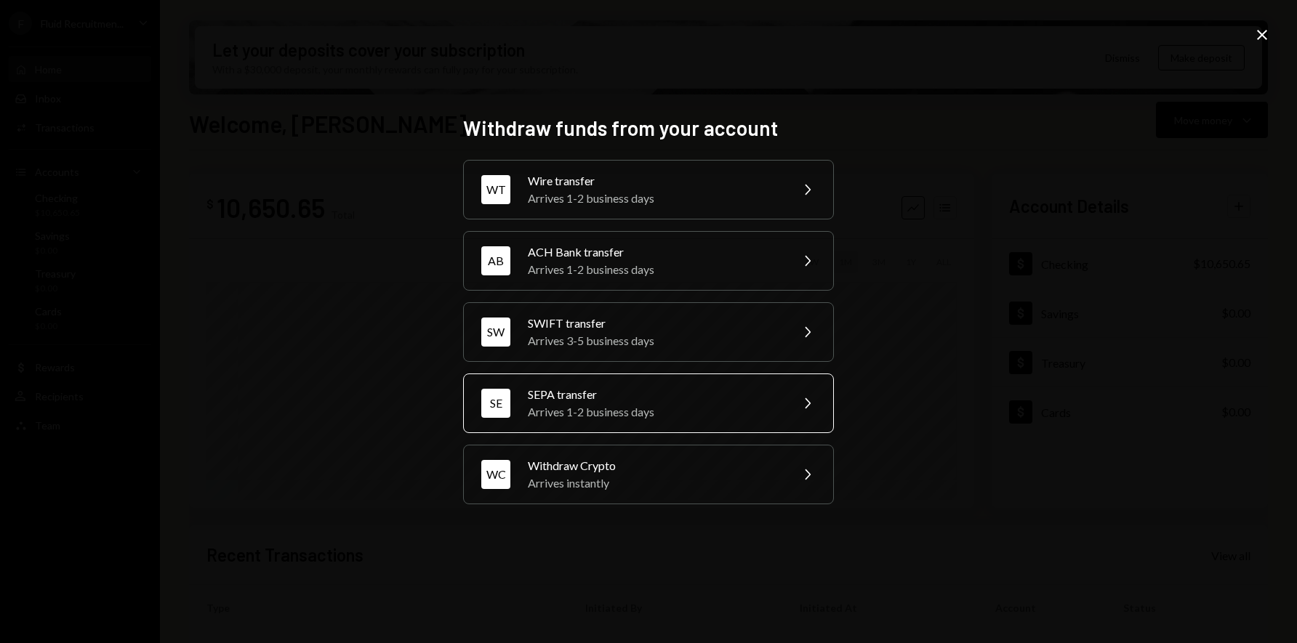
click at [617, 398] on div "SEPA transfer" at bounding box center [654, 394] width 253 height 17
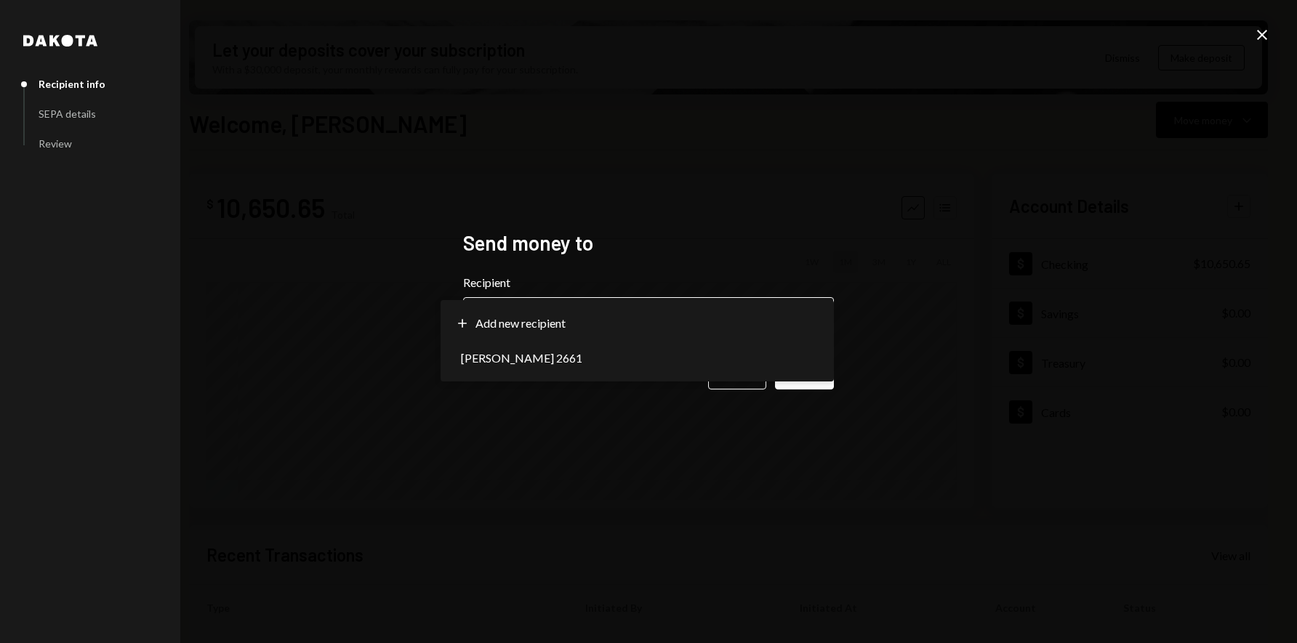
click at [583, 317] on body "F Fluid Recruitmen... Caret Down Home Home Inbox Inbox Activities Transactions …" at bounding box center [648, 321] width 1297 height 643
select select "**********"
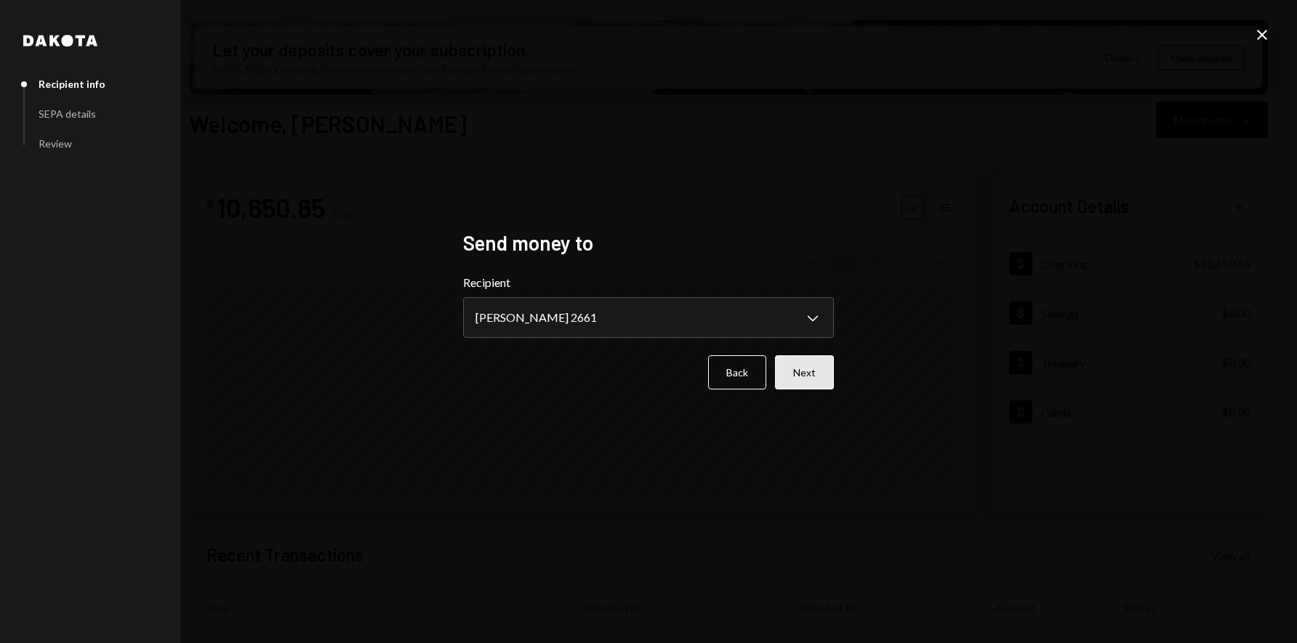
click at [814, 374] on button "Next" at bounding box center [804, 373] width 59 height 34
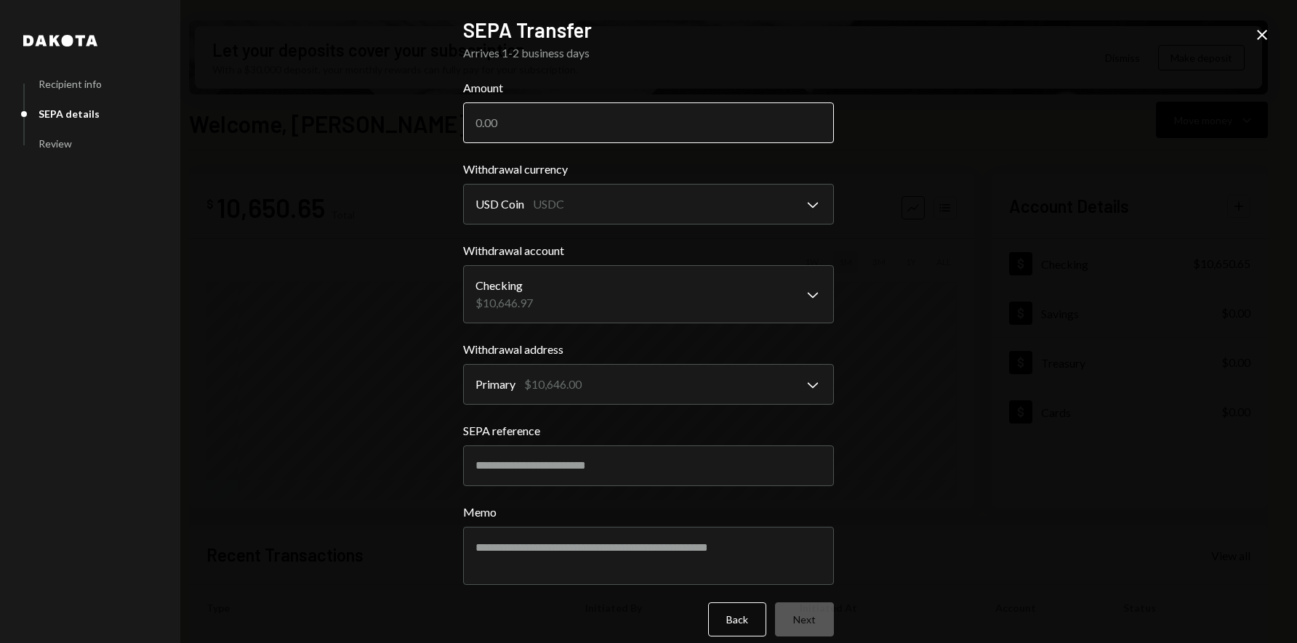
click at [490, 125] on input "Amount" at bounding box center [648, 123] width 371 height 41
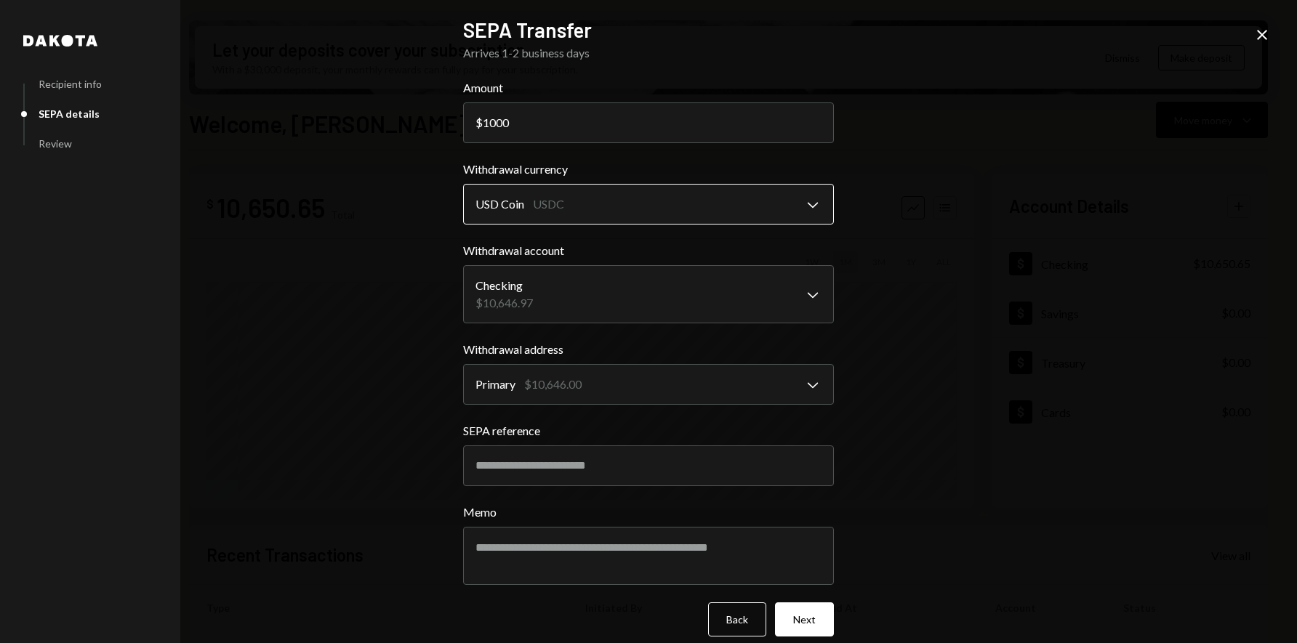
type input "1000"
click at [510, 209] on body "F Fluid Recruitmen... Caret Down Home Home Inbox Inbox Activities Transactions …" at bounding box center [648, 321] width 1297 height 643
click at [417, 244] on div "**********" at bounding box center [648, 321] width 1297 height 643
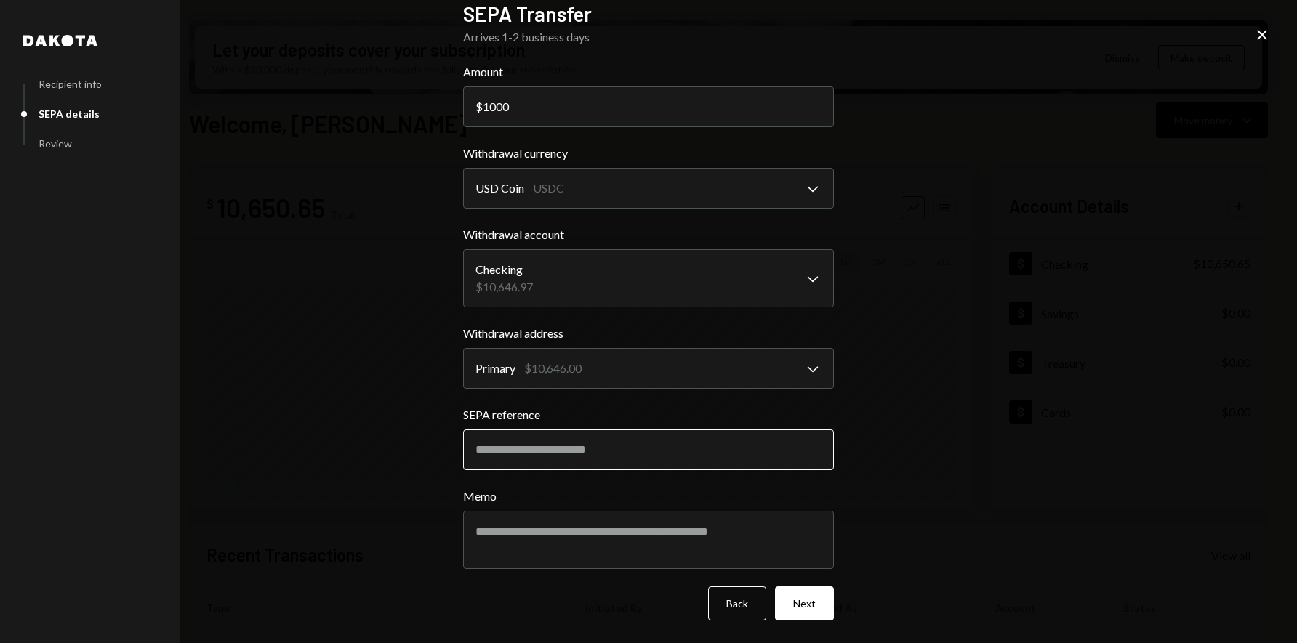
click at [515, 453] on input "SEPA reference" at bounding box center [648, 450] width 371 height 41
paste input "**********"
drag, startPoint x: 521, startPoint y: 448, endPoint x: 336, endPoint y: 447, distance: 185.4
click at [336, 447] on div "**********" at bounding box center [648, 321] width 1297 height 643
click at [568, 449] on input "**********" at bounding box center [648, 450] width 371 height 41
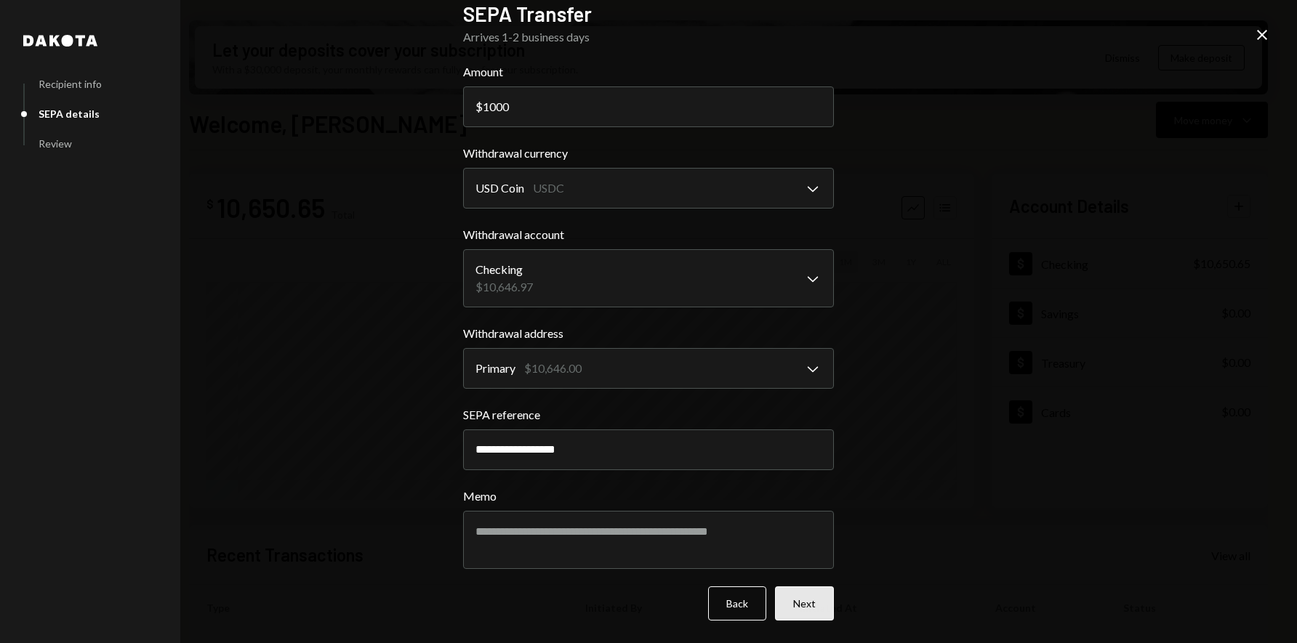
type input "**********"
click at [810, 604] on button "Next" at bounding box center [804, 604] width 59 height 34
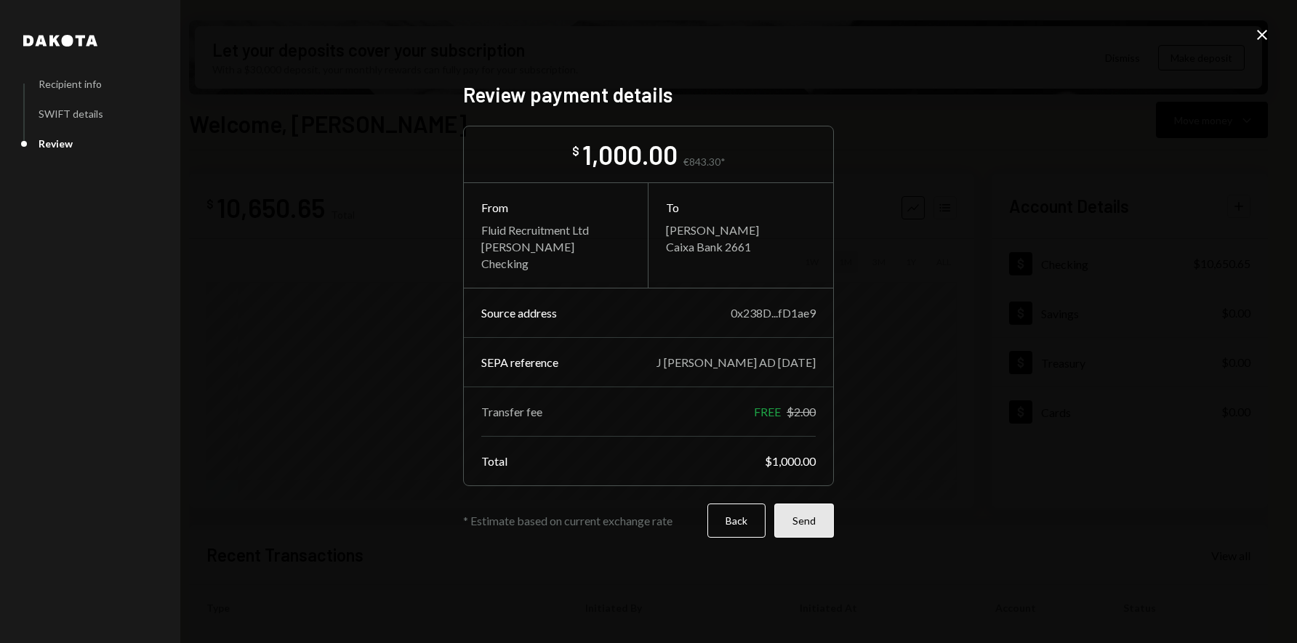
click at [811, 520] on button "Send" at bounding box center [804, 521] width 60 height 34
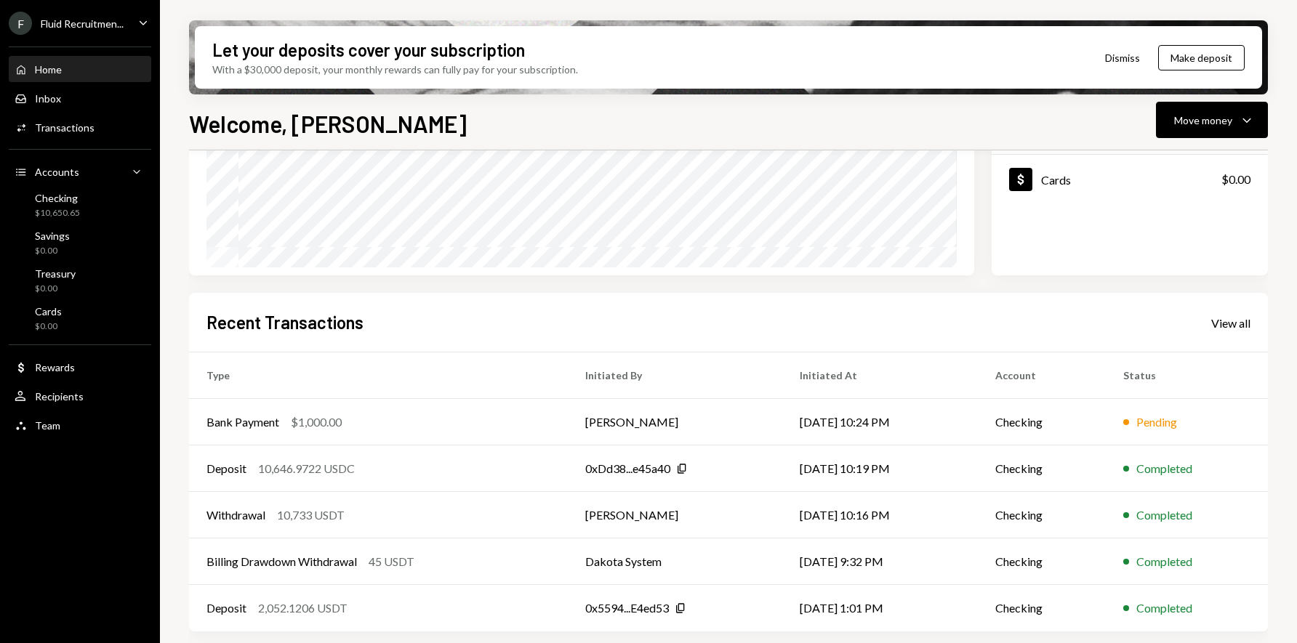
scroll to position [232, 0]
click at [1152, 420] on div "Pending" at bounding box center [1156, 422] width 41 height 17
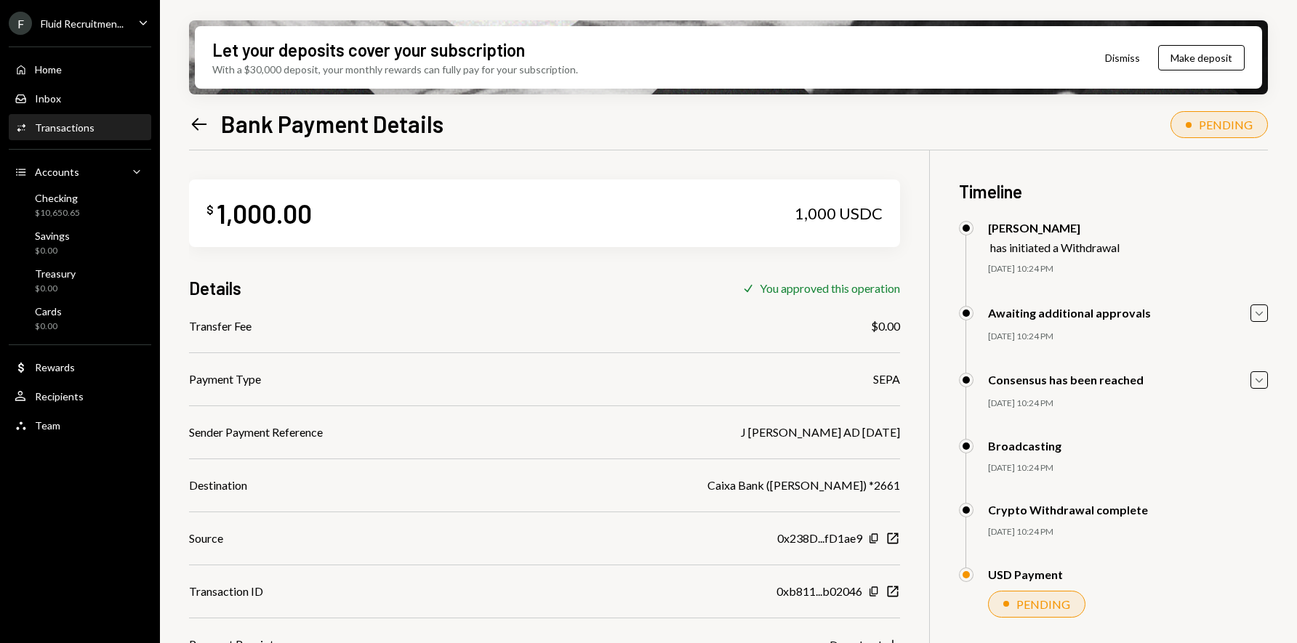
scroll to position [116, 0]
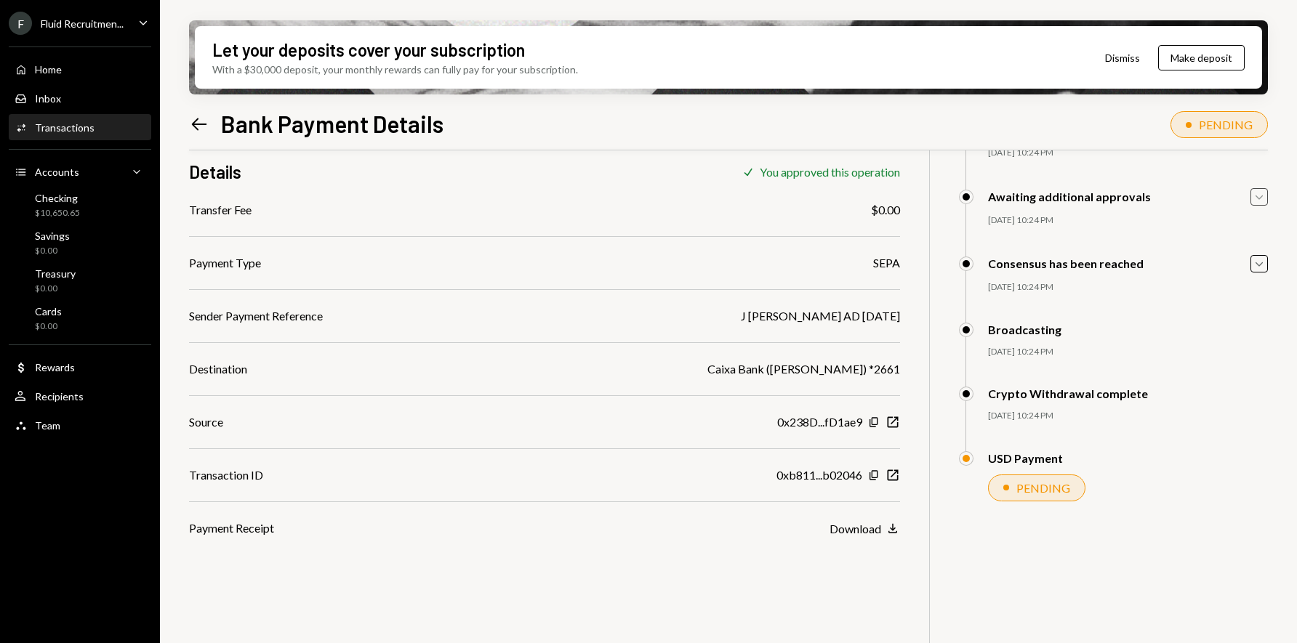
click at [1261, 192] on icon "Caret Down" at bounding box center [1259, 197] width 16 height 16
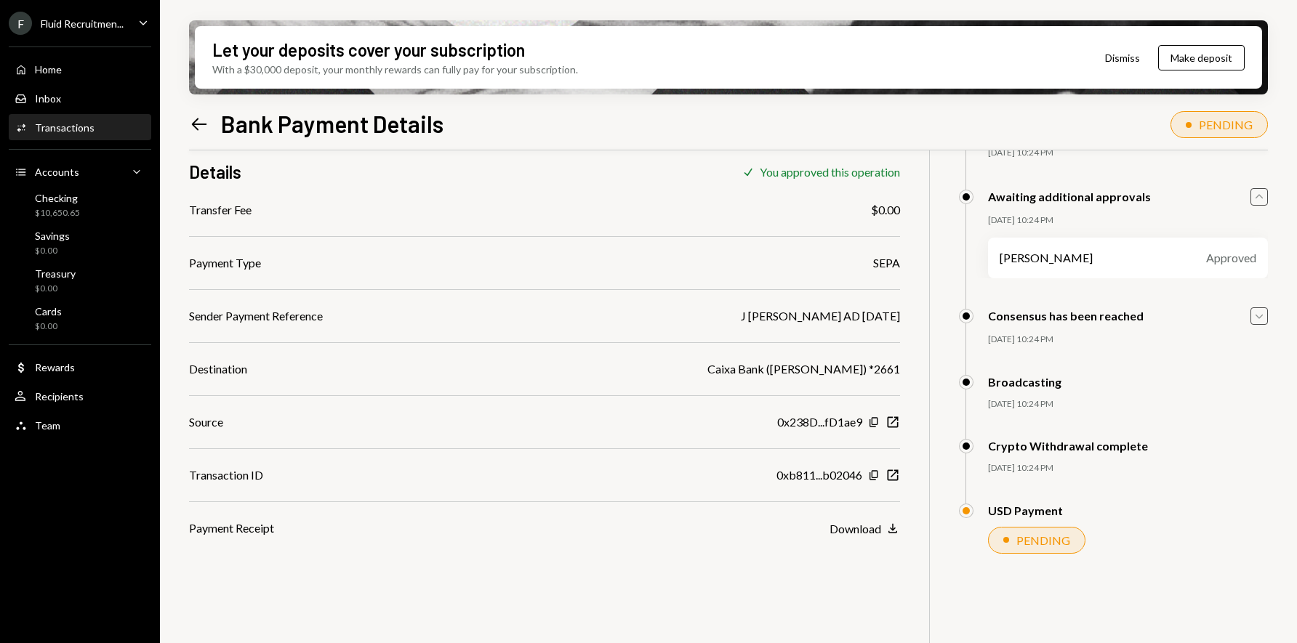
click at [1256, 316] on icon "Caret Down" at bounding box center [1259, 316] width 16 height 16
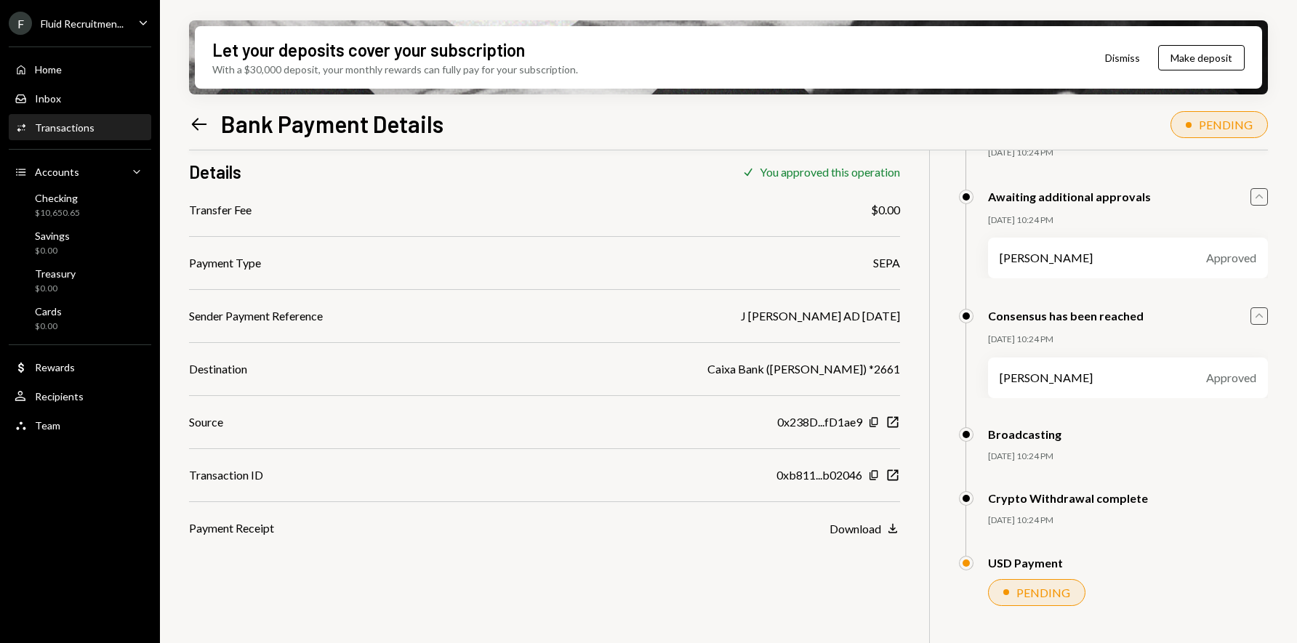
click at [199, 126] on icon "Left Arrow" at bounding box center [199, 124] width 20 height 20
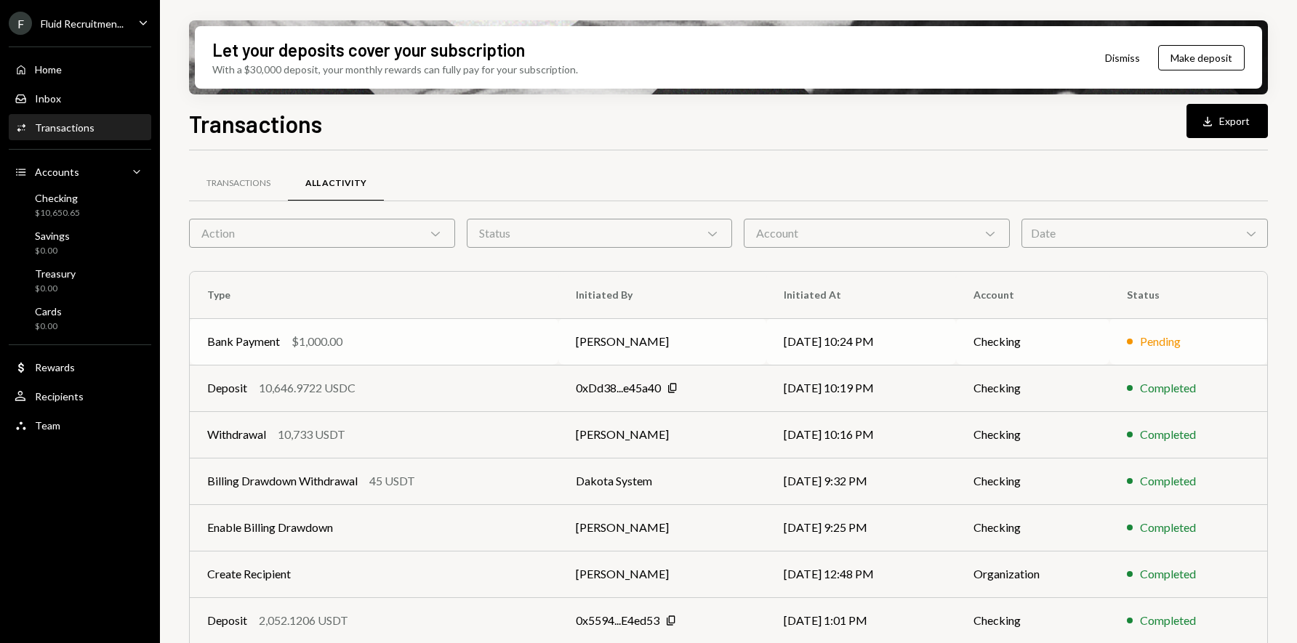
click at [1152, 342] on div "Pending" at bounding box center [1160, 341] width 41 height 17
